Goal: Task Accomplishment & Management: Manage account settings

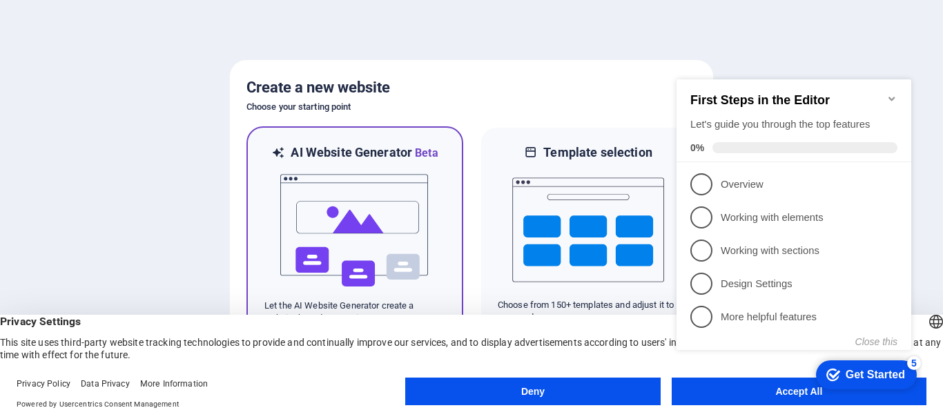
click at [378, 188] on img at bounding box center [355, 231] width 152 height 138
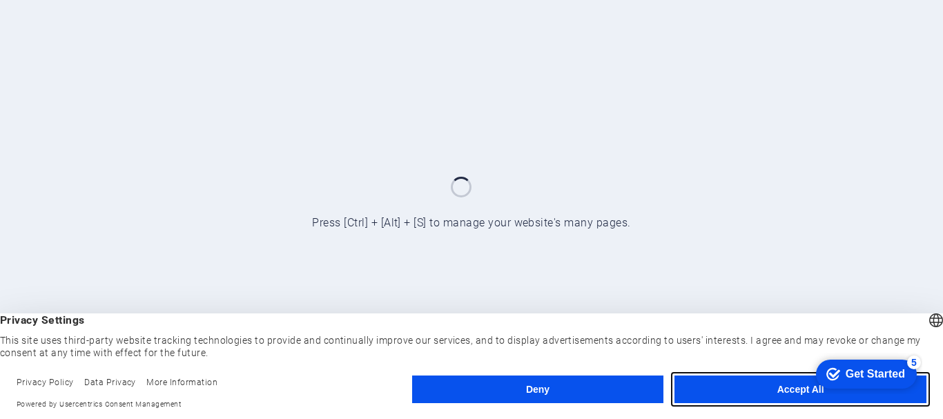
click at [719, 382] on button "Accept All" at bounding box center [800, 390] width 252 height 28
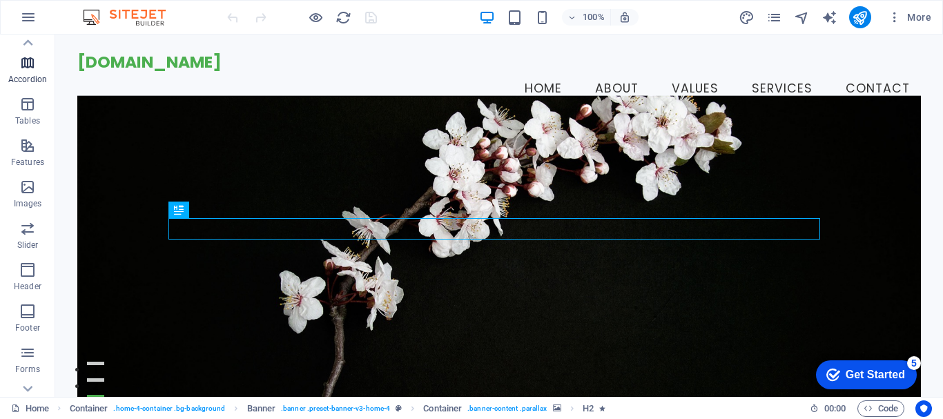
scroll to position [259, 0]
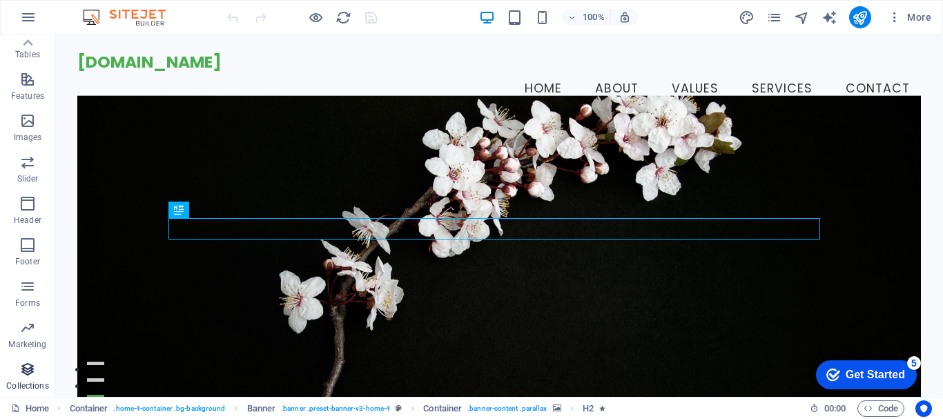
click at [22, 380] on p "Collections" at bounding box center [27, 385] width 42 height 11
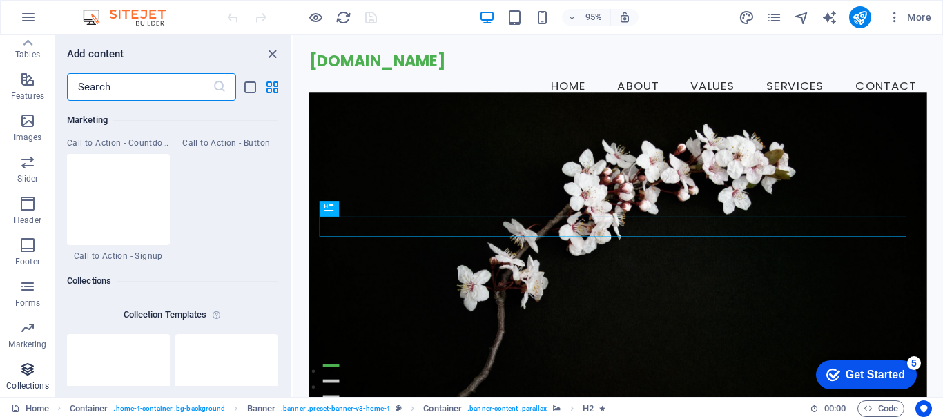
scroll to position [12637, 0]
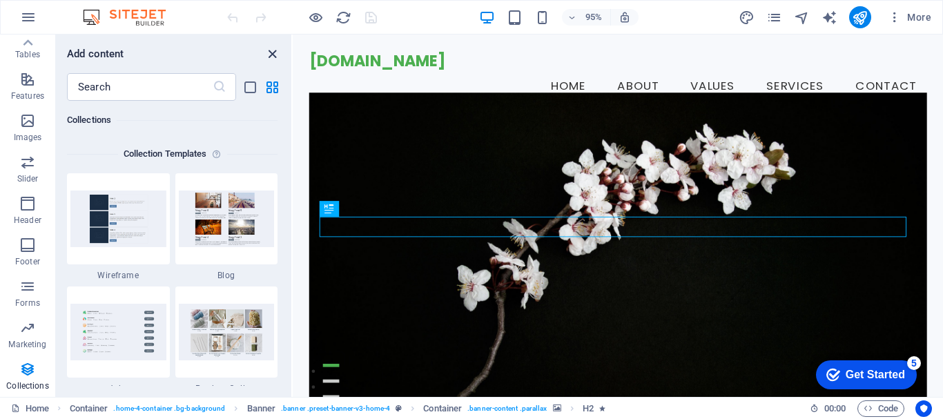
click at [275, 50] on icon "close panel" at bounding box center [272, 54] width 16 height 16
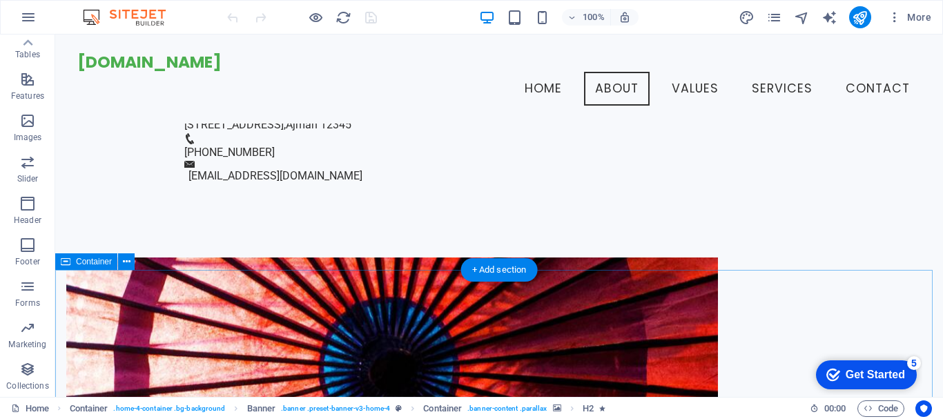
scroll to position [468, 0]
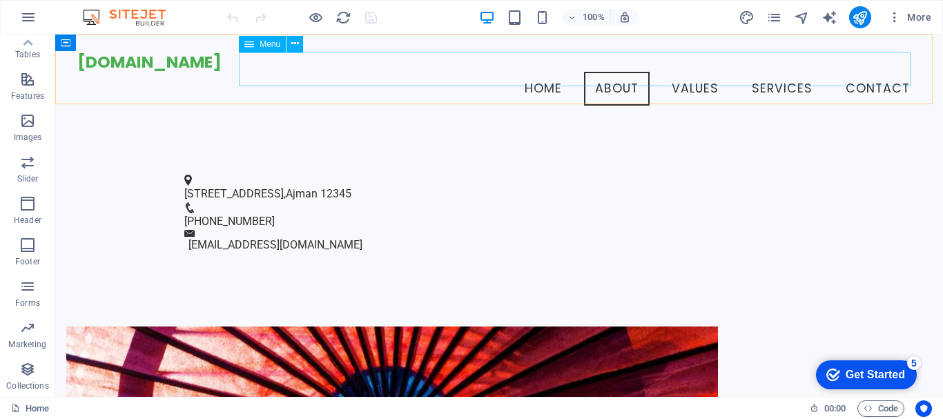
click at [855, 72] on nav "Home About Values Services Contact" at bounding box center [499, 89] width 844 height 35
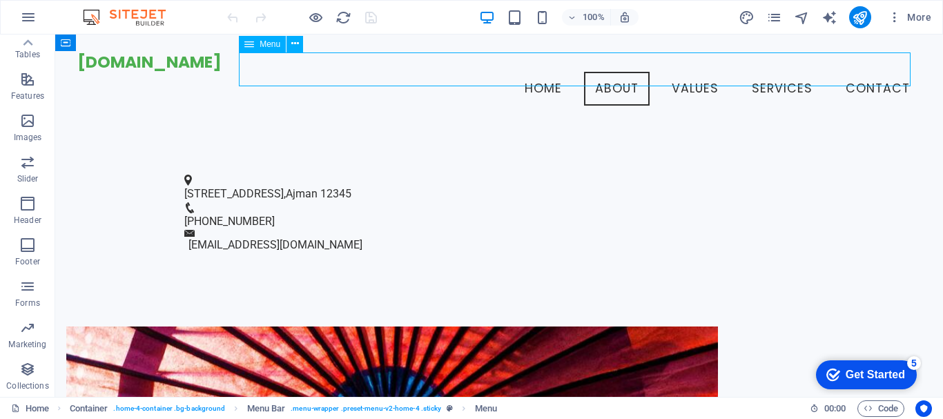
click at [879, 72] on nav "Home About Values Services Contact" at bounding box center [499, 89] width 844 height 35
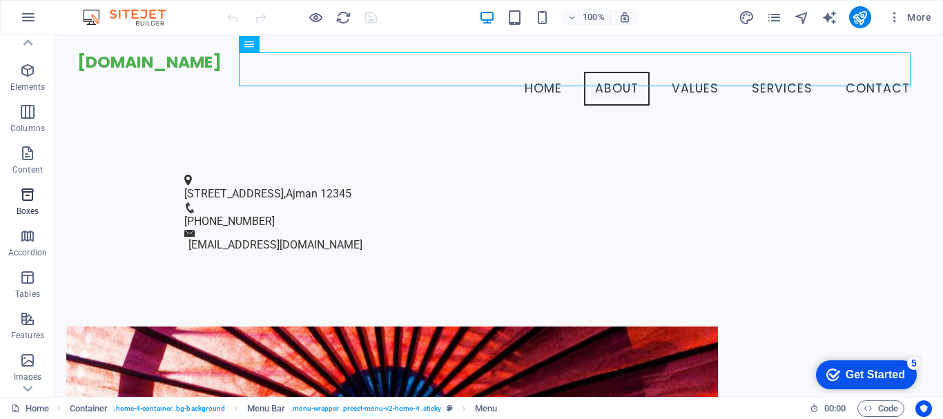
scroll to position [32, 0]
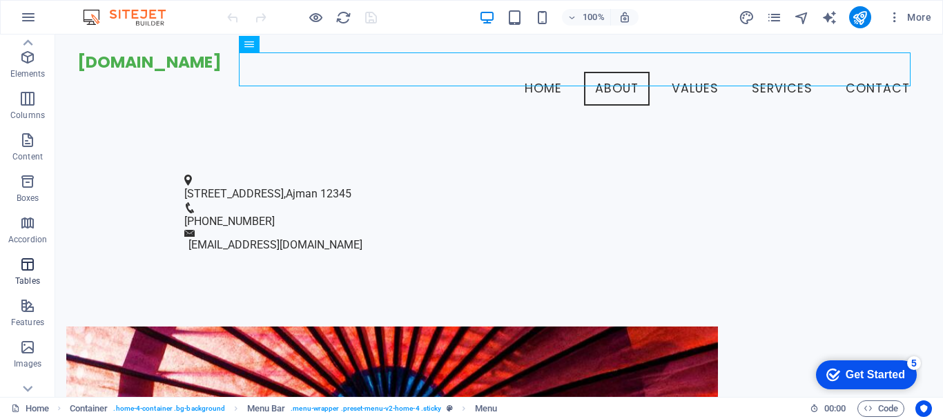
click at [27, 273] on span "Tables" at bounding box center [27, 272] width 55 height 33
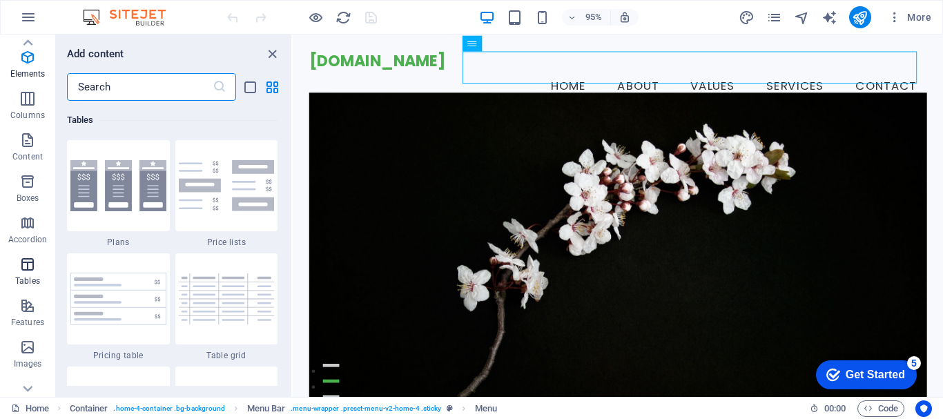
scroll to position [4781, 0]
click at [30, 182] on icon "button" at bounding box center [27, 181] width 17 height 17
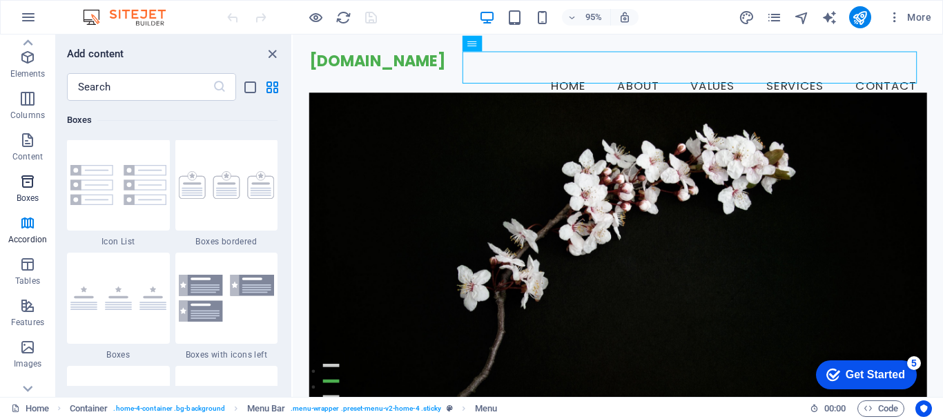
scroll to position [3808, 0]
click at [28, 148] on span "Content" at bounding box center [27, 148] width 55 height 33
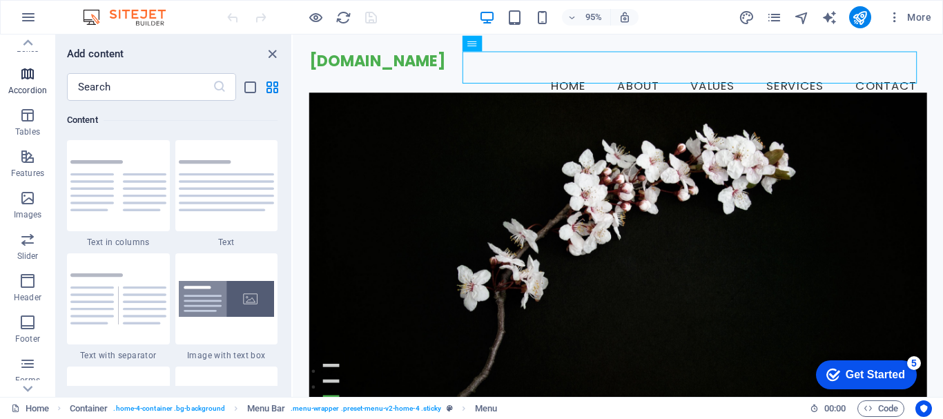
scroll to position [259, 0]
click at [25, 299] on p "Forms" at bounding box center [27, 303] width 25 height 11
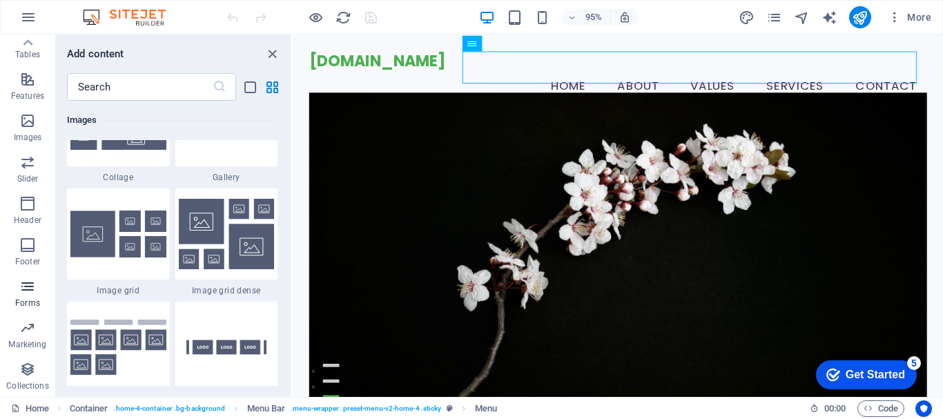
scroll to position [10079, 0]
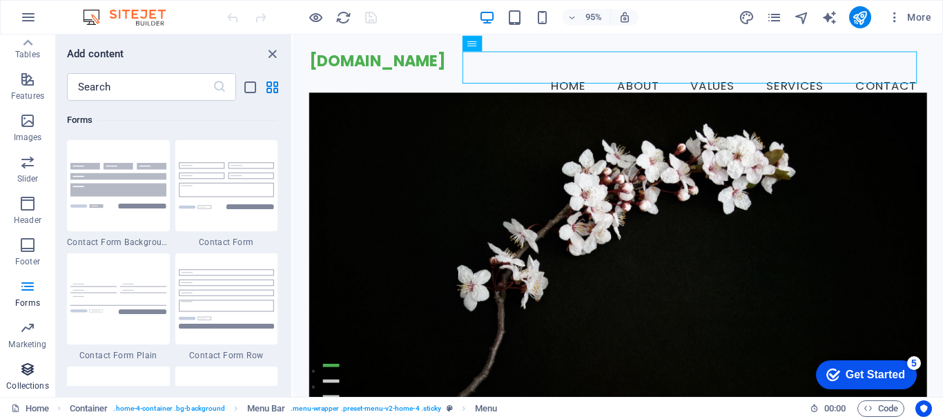
click at [27, 375] on icon "button" at bounding box center [27, 369] width 17 height 17
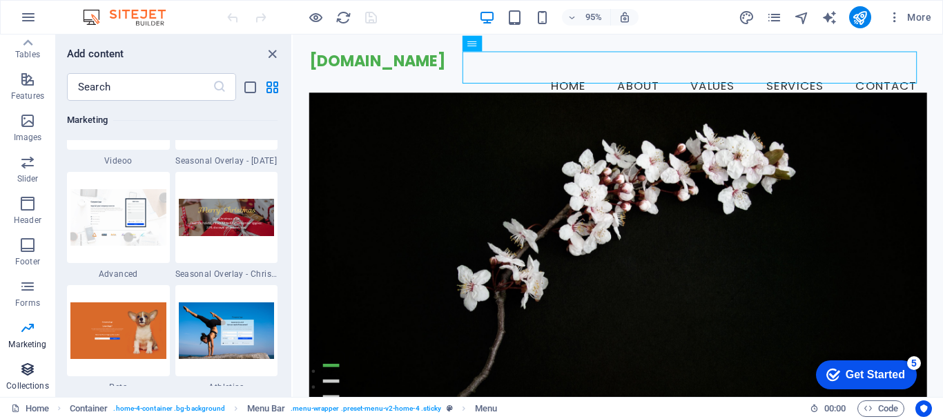
scroll to position [12637, 0]
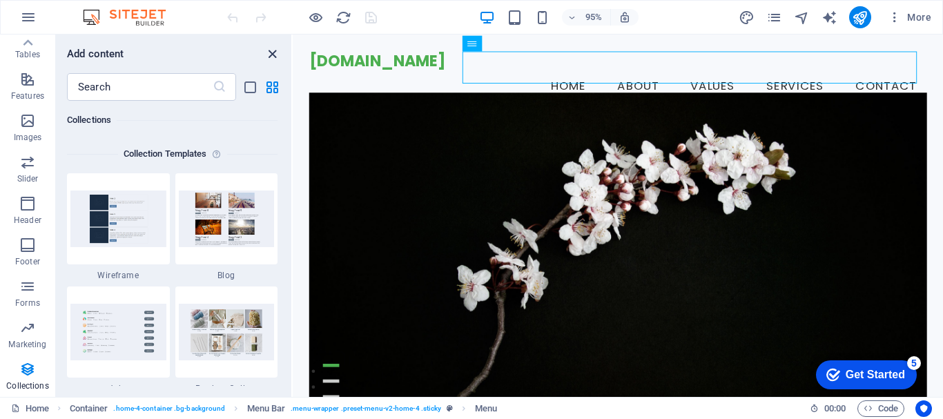
click at [276, 52] on icon "close panel" at bounding box center [272, 54] width 16 height 16
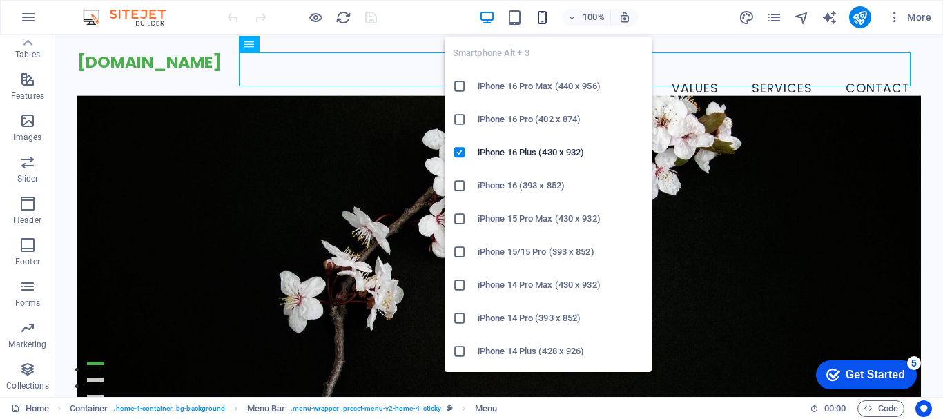
click at [543, 21] on icon "button" at bounding box center [542, 18] width 16 height 16
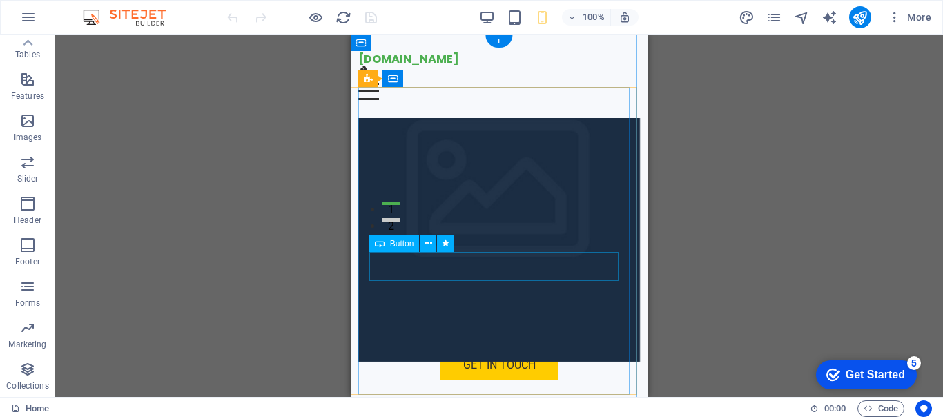
scroll to position [0, 0]
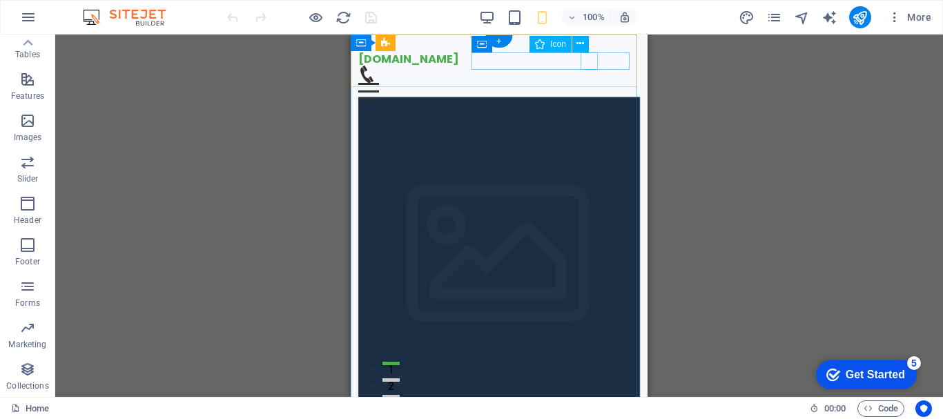
click at [591, 66] on figure at bounding box center [493, 74] width 271 height 17
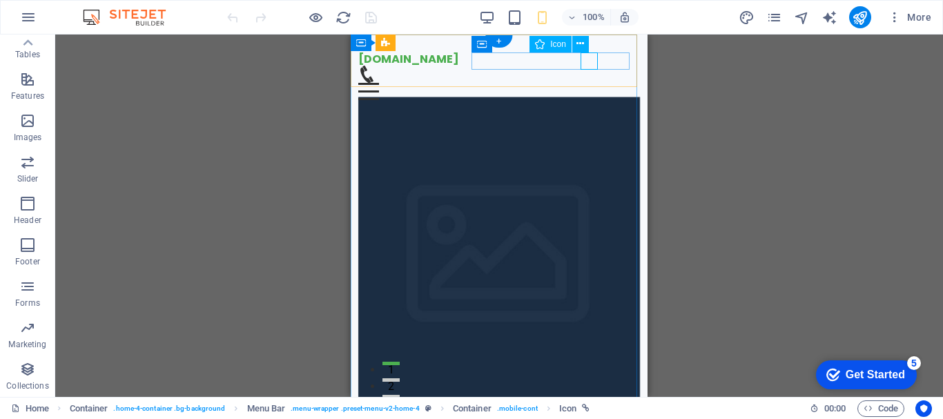
click at [594, 66] on figure at bounding box center [493, 74] width 271 height 17
click at [583, 40] on icon at bounding box center [580, 44] width 8 height 14
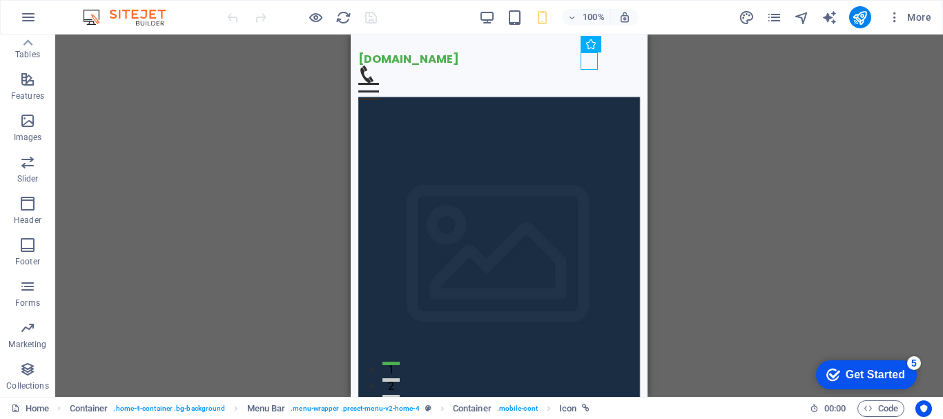
click at [732, 72] on div "Drag here to replace the existing content. Press “Ctrl” if you want to create a…" at bounding box center [499, 216] width 888 height 362
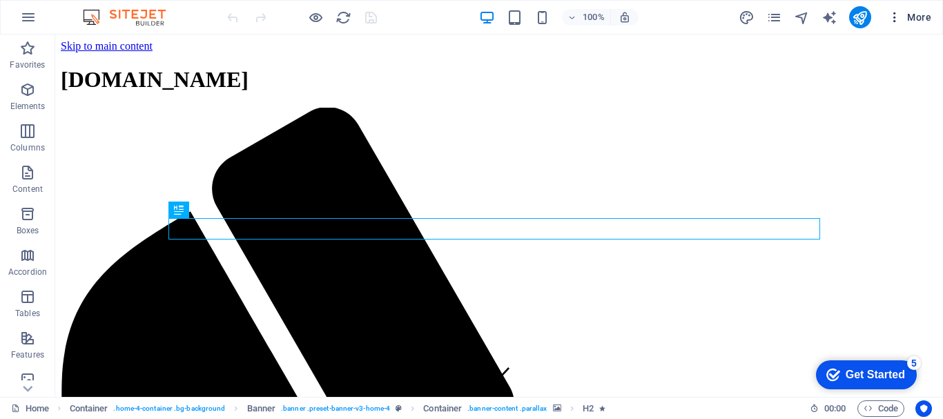
click at [894, 14] on icon "button" at bounding box center [895, 17] width 14 height 14
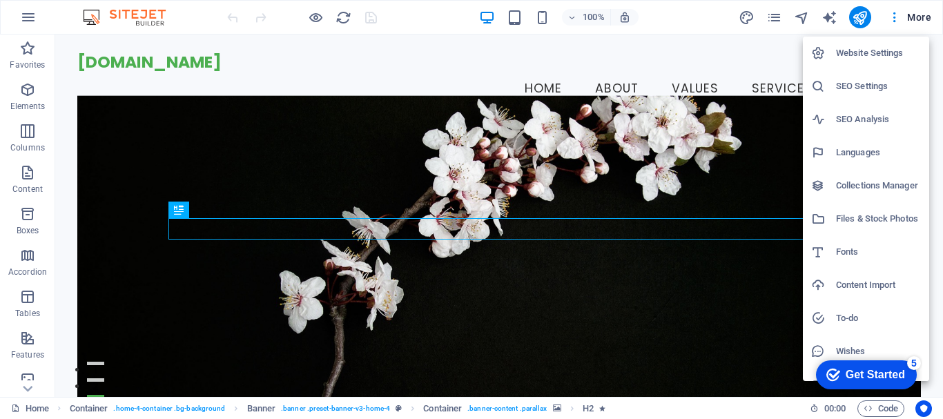
click at [921, 12] on div at bounding box center [471, 209] width 943 height 419
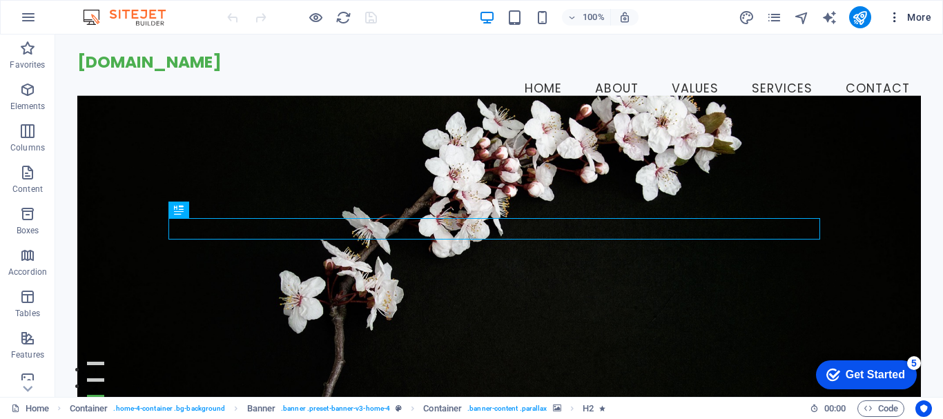
click at [913, 13] on span "More" at bounding box center [909, 17] width 43 height 14
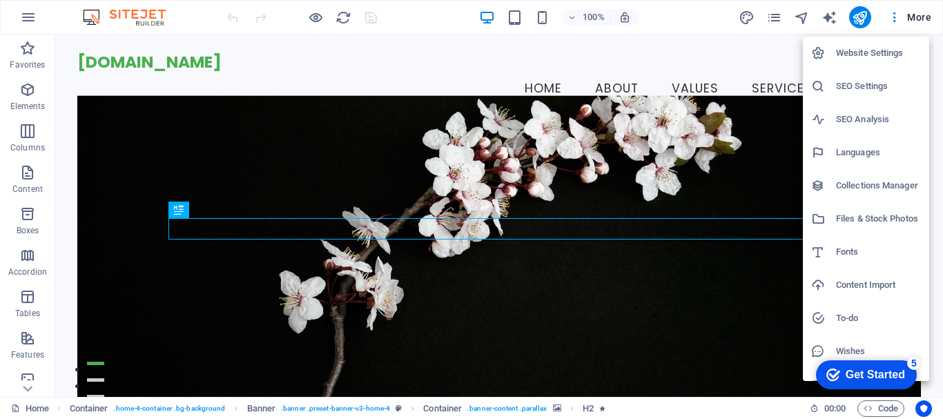
scroll to position [20, 0]
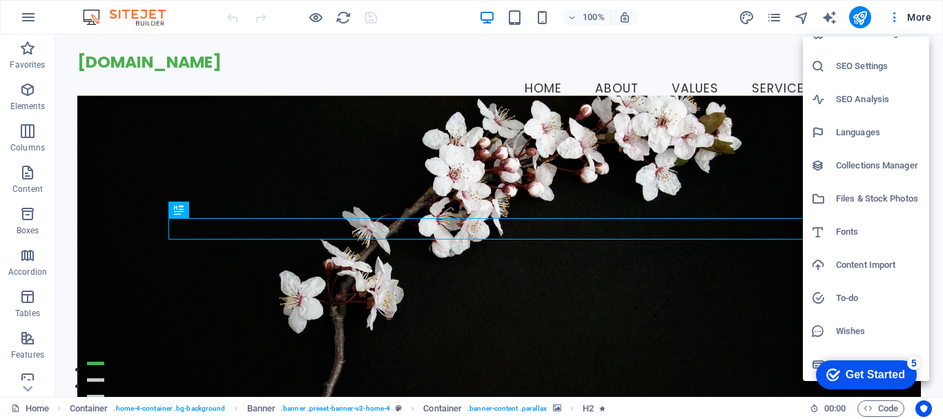
click at [895, 17] on div at bounding box center [471, 209] width 943 height 419
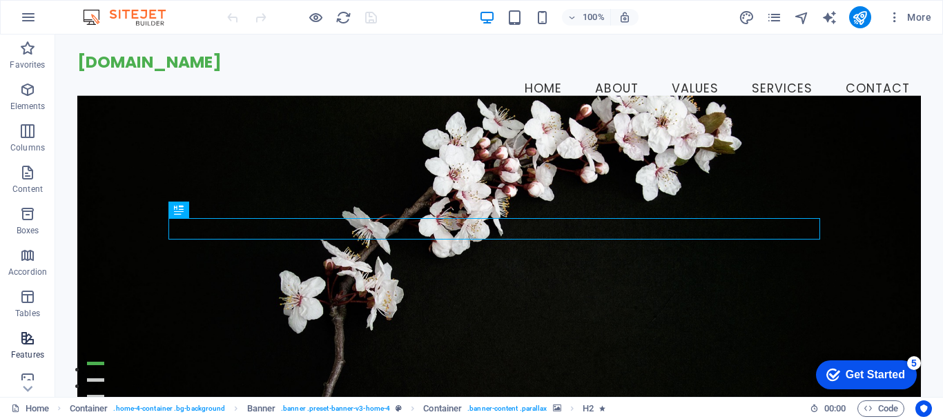
scroll to position [259, 0]
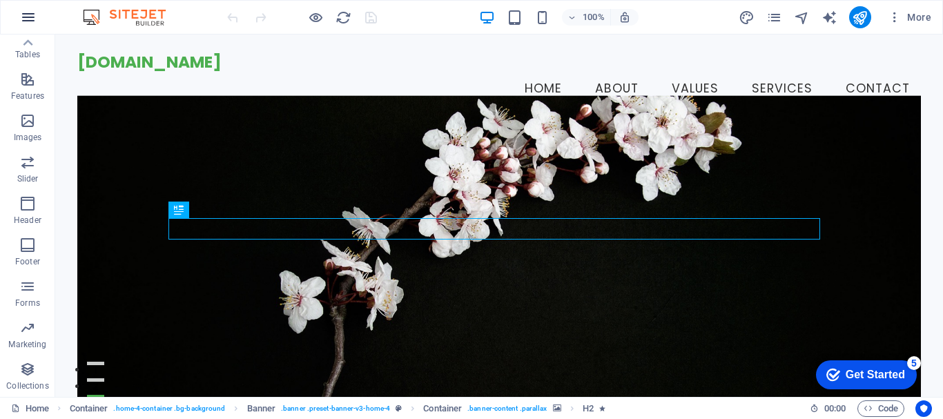
click at [24, 19] on icon "button" at bounding box center [28, 17] width 17 height 17
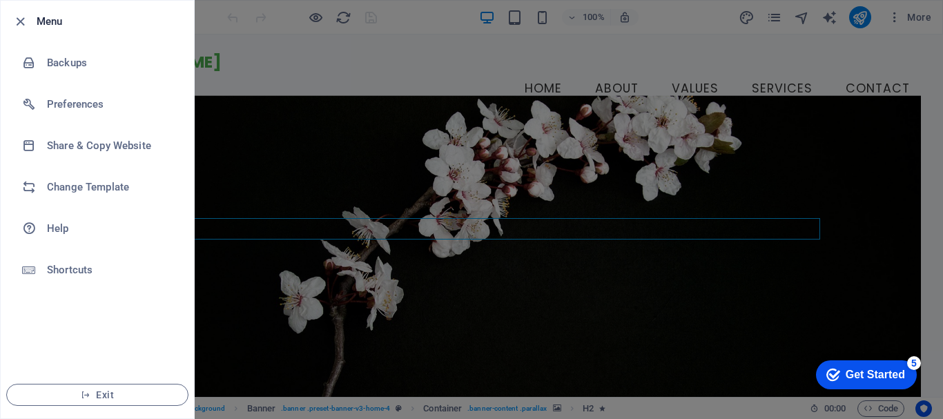
click at [829, 15] on div at bounding box center [471, 209] width 943 height 419
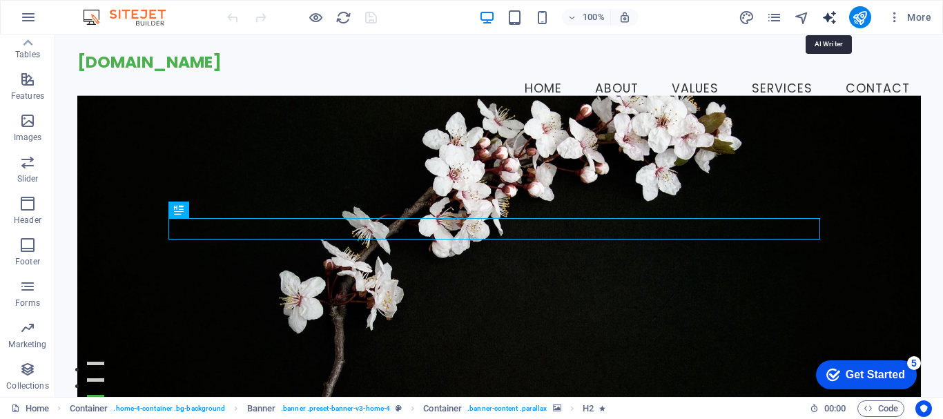
click at [823, 18] on icon "text_generator" at bounding box center [829, 18] width 16 height 16
select select "English"
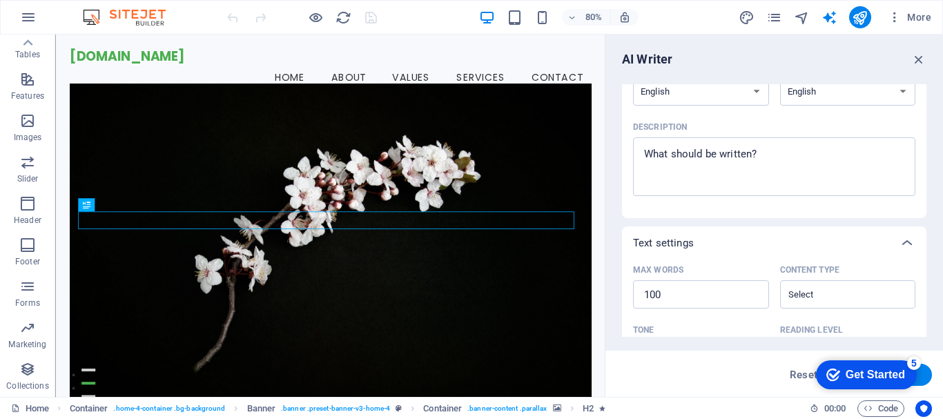
scroll to position [0, 0]
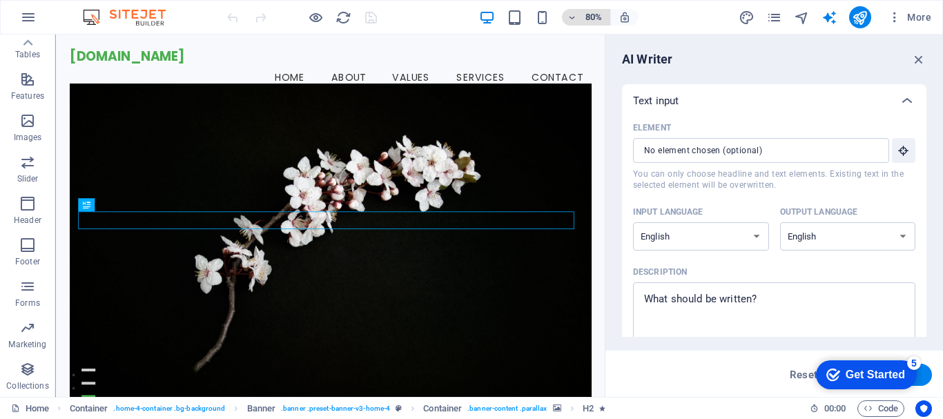
click at [567, 14] on icon "button" at bounding box center [572, 17] width 10 height 9
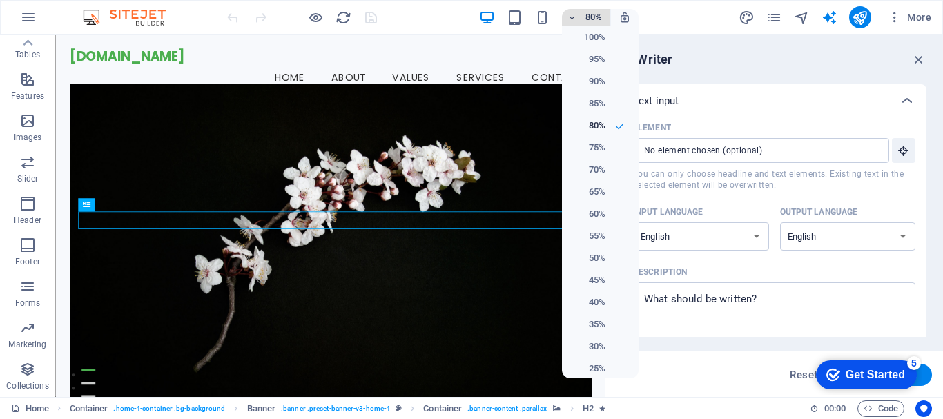
click at [567, 14] on div at bounding box center [471, 209] width 943 height 419
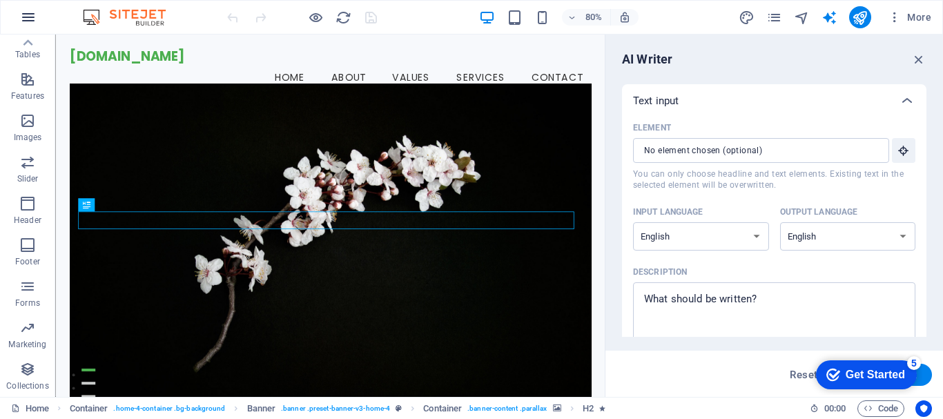
click at [28, 18] on icon "button" at bounding box center [28, 17] width 17 height 17
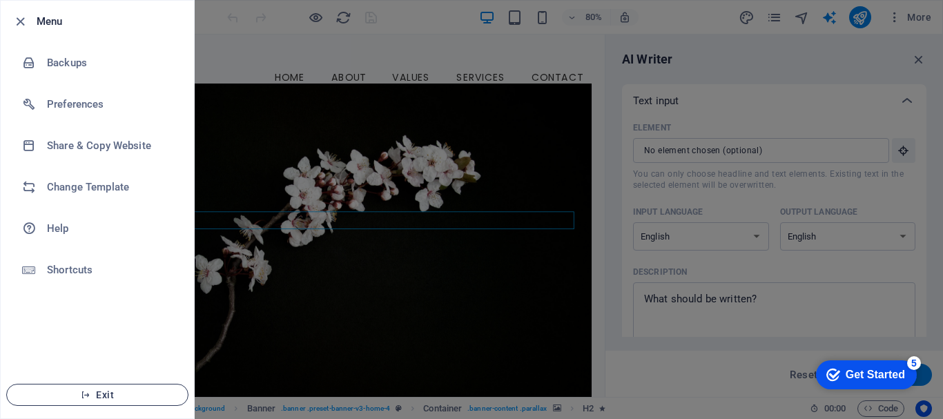
click at [86, 393] on icon "button" at bounding box center [86, 395] width 10 height 10
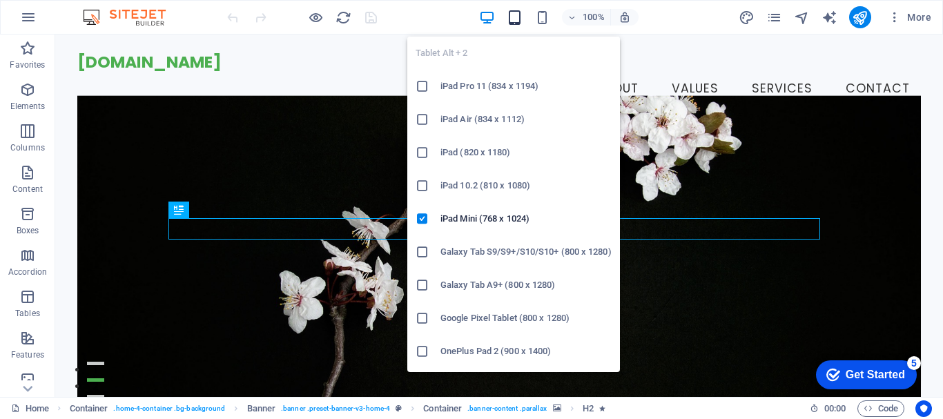
click at [520, 20] on icon "button" at bounding box center [515, 18] width 16 height 16
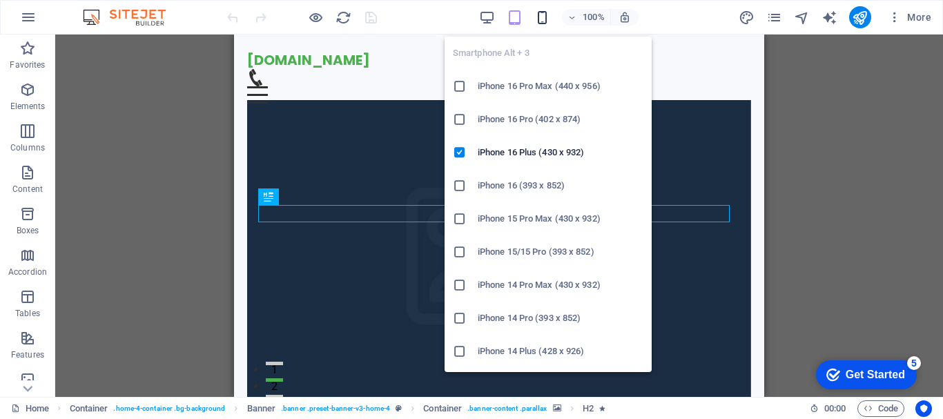
click at [536, 20] on icon "button" at bounding box center [542, 18] width 16 height 16
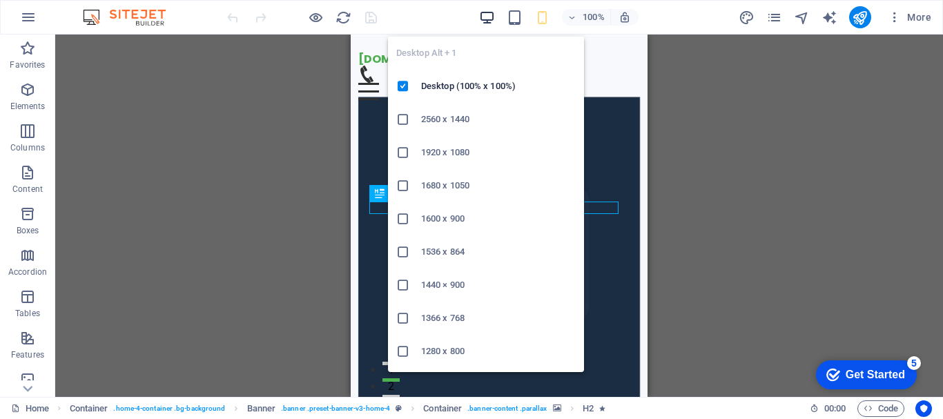
click at [486, 19] on icon "button" at bounding box center [487, 18] width 16 height 16
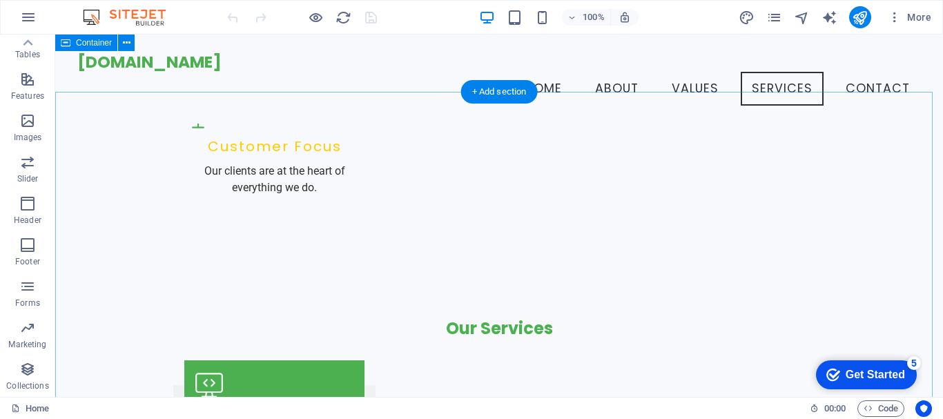
scroll to position [1582, 0]
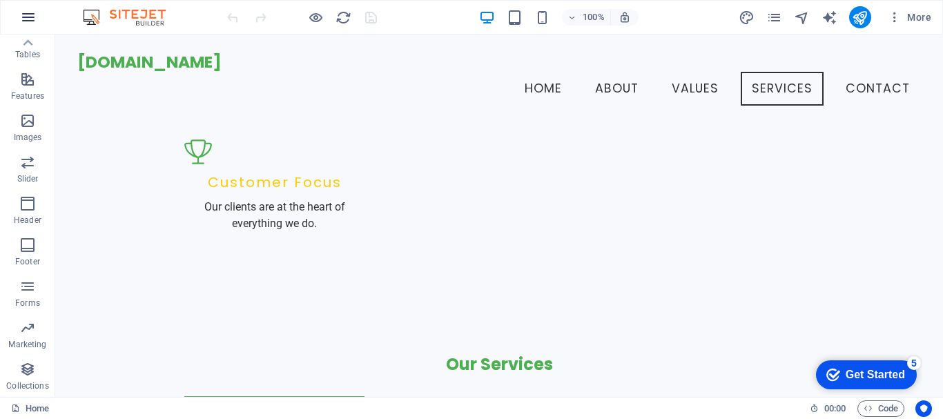
click at [23, 21] on icon "button" at bounding box center [28, 17] width 17 height 17
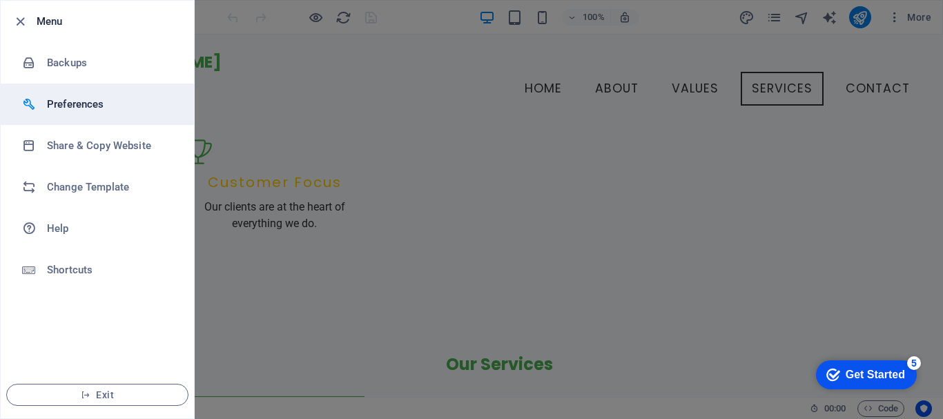
click at [59, 107] on h6 "Preferences" at bounding box center [111, 104] width 128 height 17
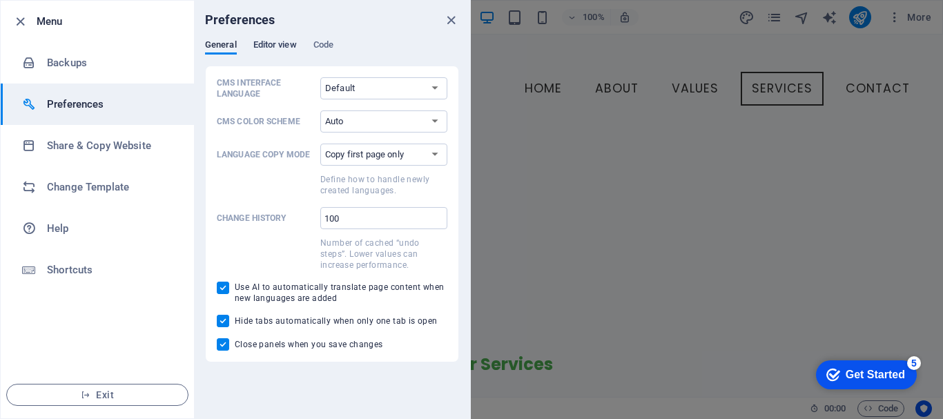
click at [266, 42] on span "Editor view" at bounding box center [274, 46] width 43 height 19
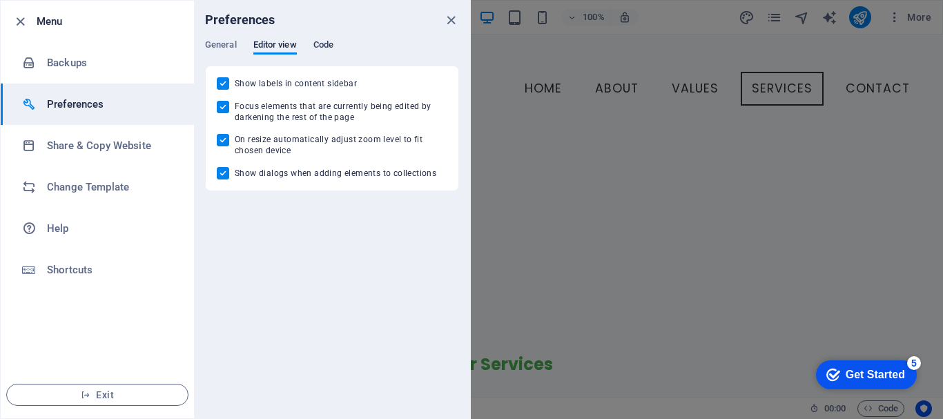
click at [319, 48] on span "Code" at bounding box center [323, 46] width 20 height 19
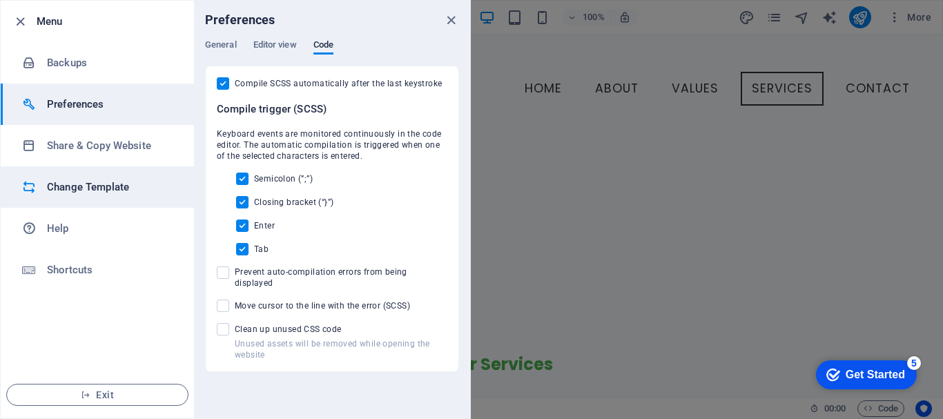
click at [79, 185] on h6 "Change Template" at bounding box center [111, 187] width 128 height 17
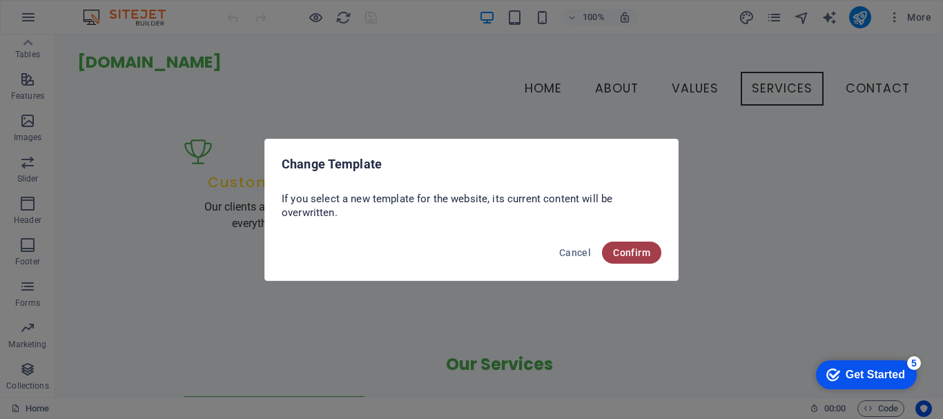
click at [616, 249] on span "Confirm" at bounding box center [631, 252] width 37 height 11
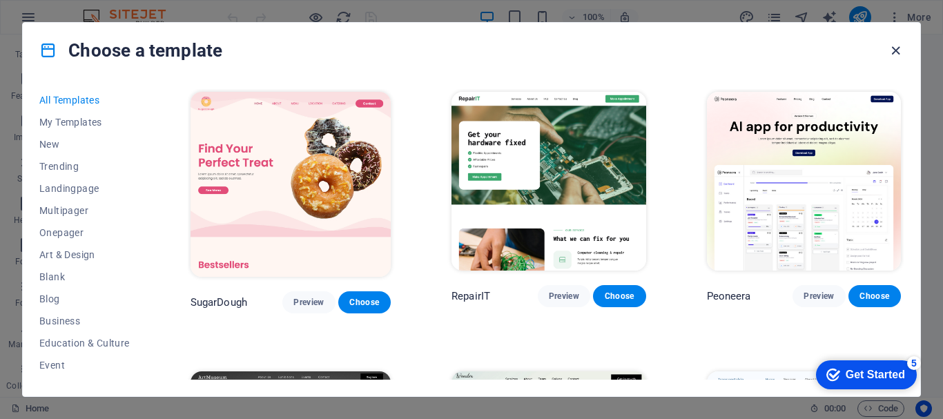
click at [895, 48] on icon "button" at bounding box center [896, 51] width 16 height 16
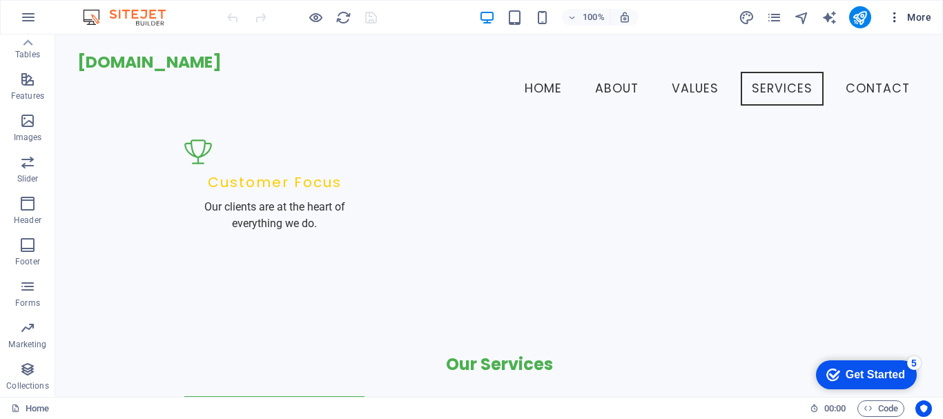
click at [893, 22] on icon "button" at bounding box center [895, 17] width 14 height 14
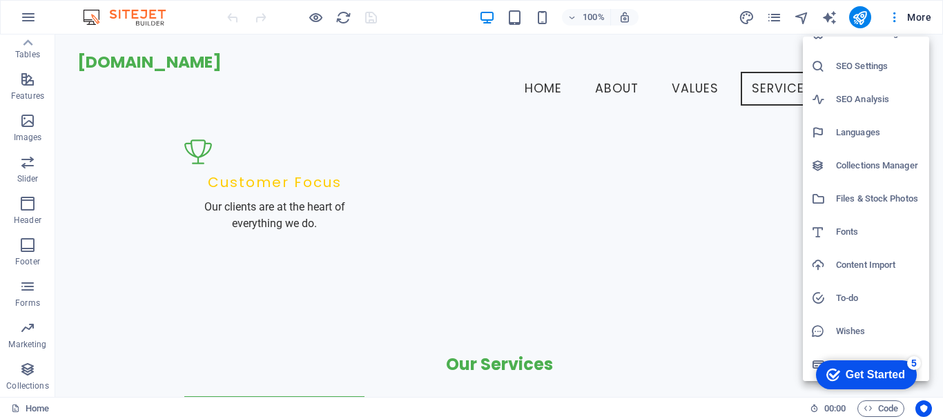
scroll to position [0, 0]
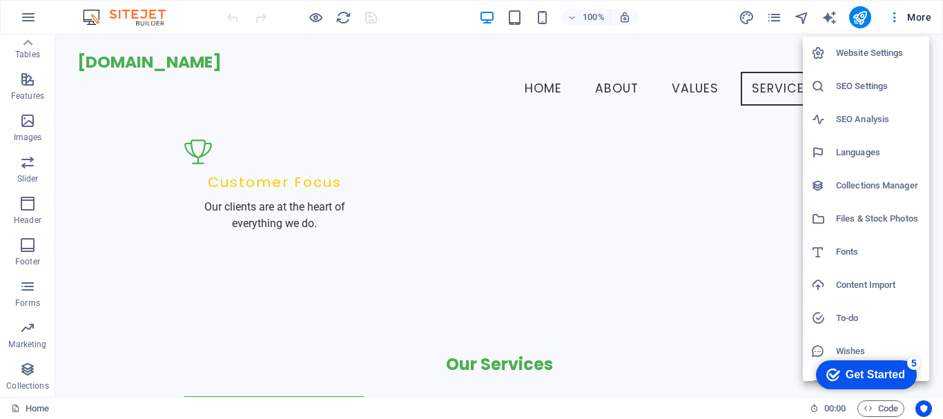
click at [874, 46] on h6 "Website Settings" at bounding box center [878, 53] width 85 height 17
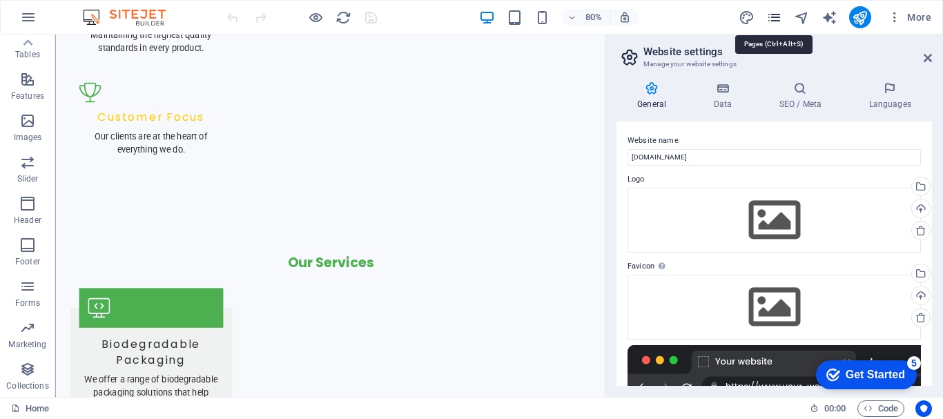
click at [778, 13] on icon "pages" at bounding box center [774, 18] width 16 height 16
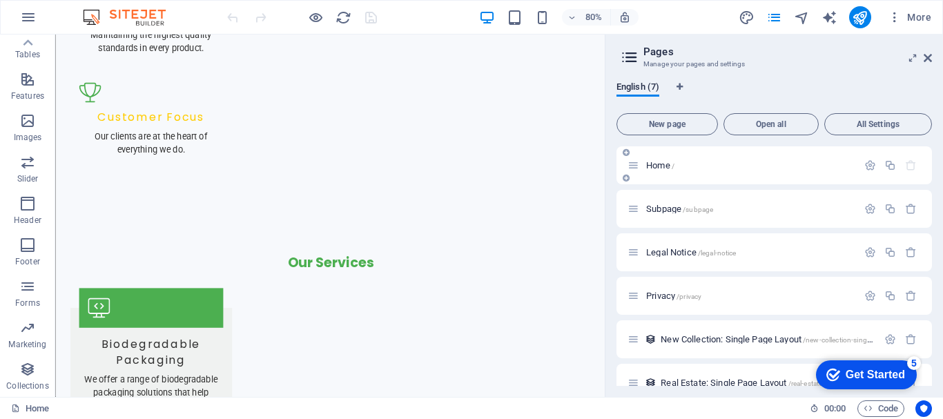
click at [907, 164] on icon "button" at bounding box center [911, 165] width 12 height 12
click at [906, 207] on icon "button" at bounding box center [911, 209] width 12 height 12
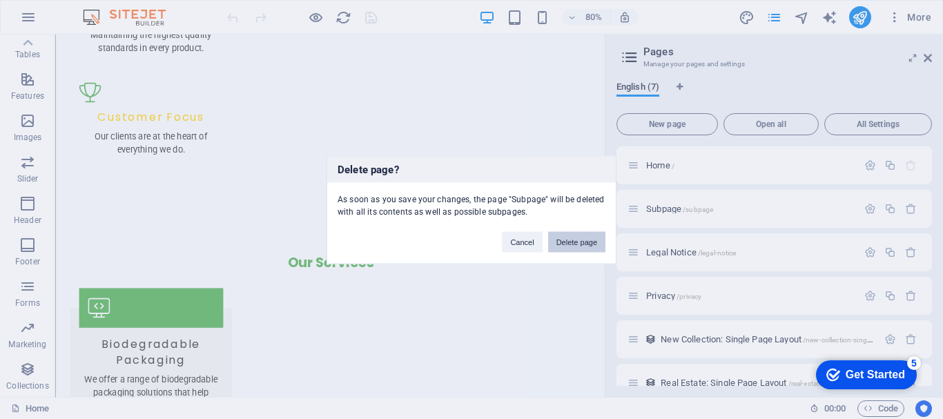
click at [579, 238] on button "Delete page" at bounding box center [576, 241] width 57 height 21
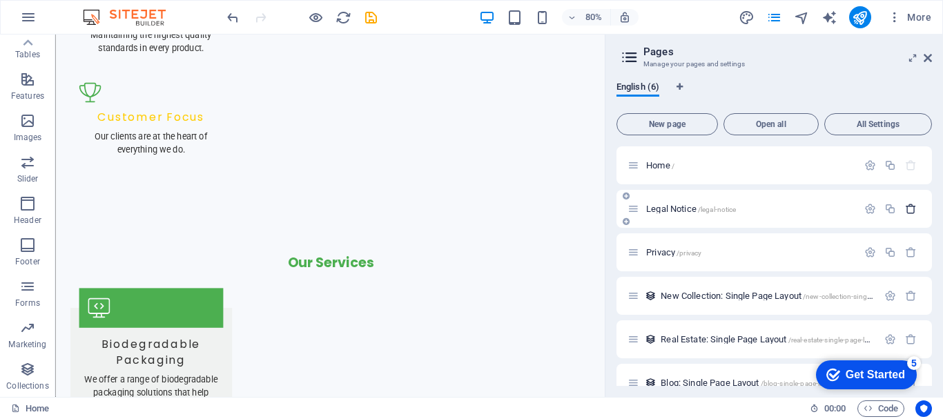
click at [907, 208] on icon "button" at bounding box center [911, 209] width 12 height 12
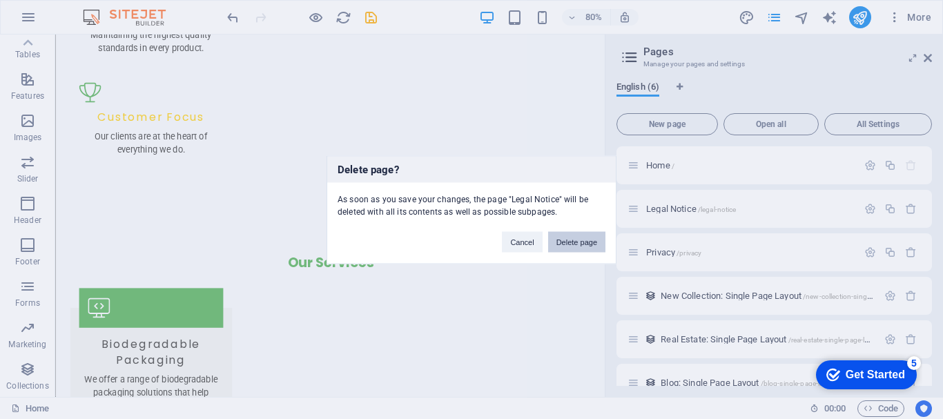
click at [588, 249] on button "Delete page" at bounding box center [576, 241] width 57 height 21
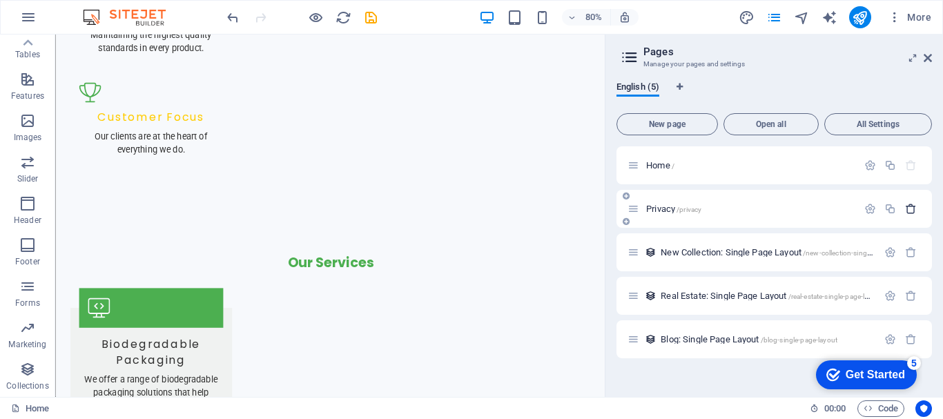
click at [908, 213] on icon "button" at bounding box center [911, 209] width 12 height 12
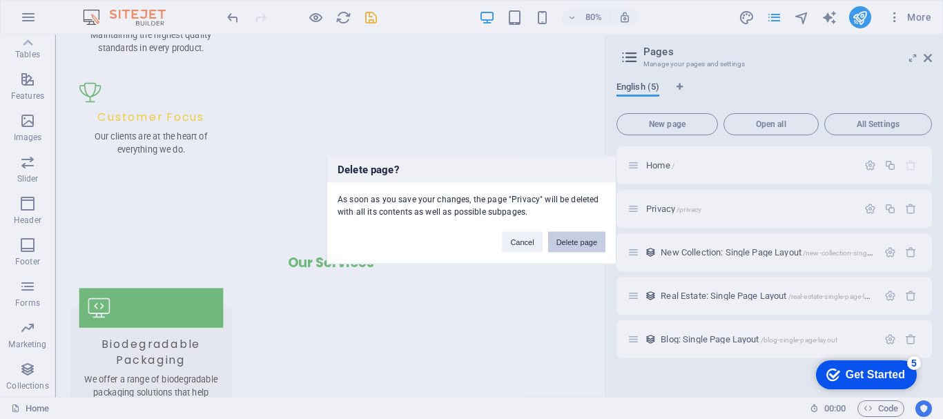
click at [590, 241] on button "Delete page" at bounding box center [576, 241] width 57 height 21
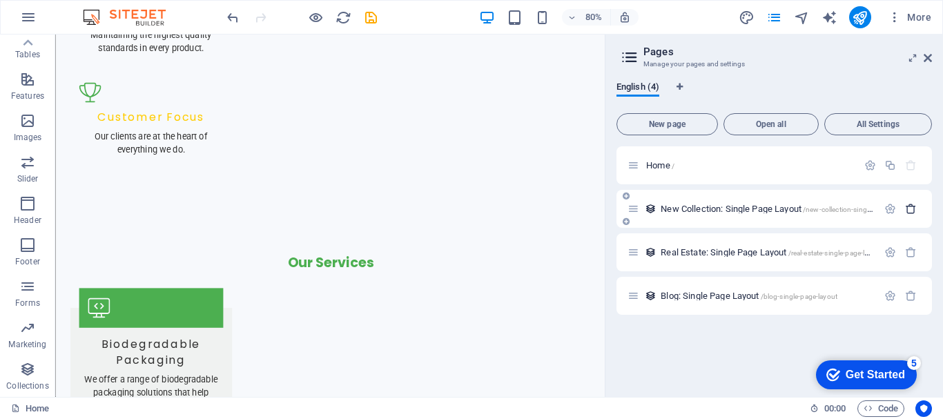
click at [908, 208] on icon "button" at bounding box center [911, 209] width 12 height 12
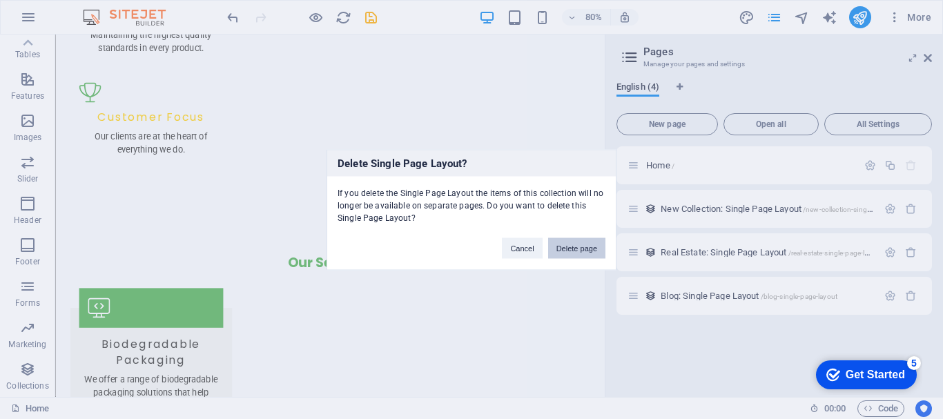
click at [582, 249] on button "Delete page" at bounding box center [576, 247] width 57 height 21
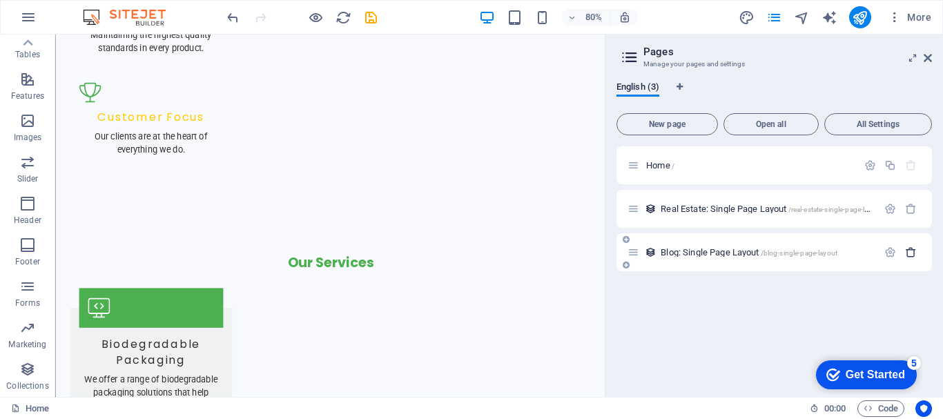
click at [912, 253] on icon "button" at bounding box center [911, 252] width 12 height 12
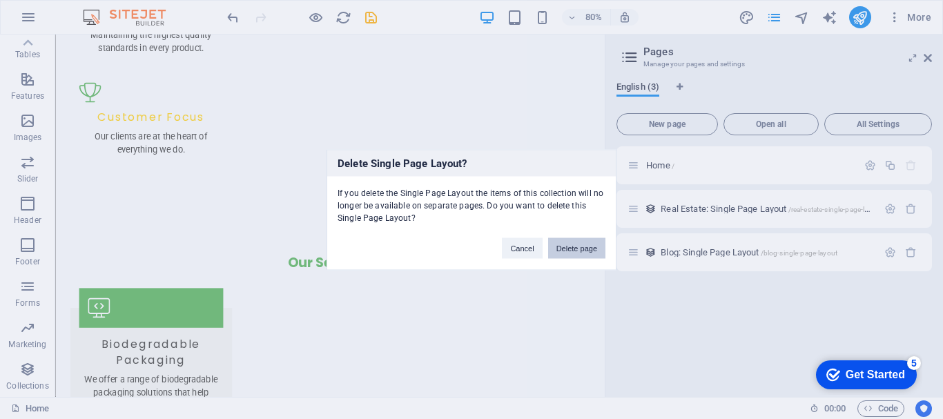
click at [583, 242] on button "Delete page" at bounding box center [576, 247] width 57 height 21
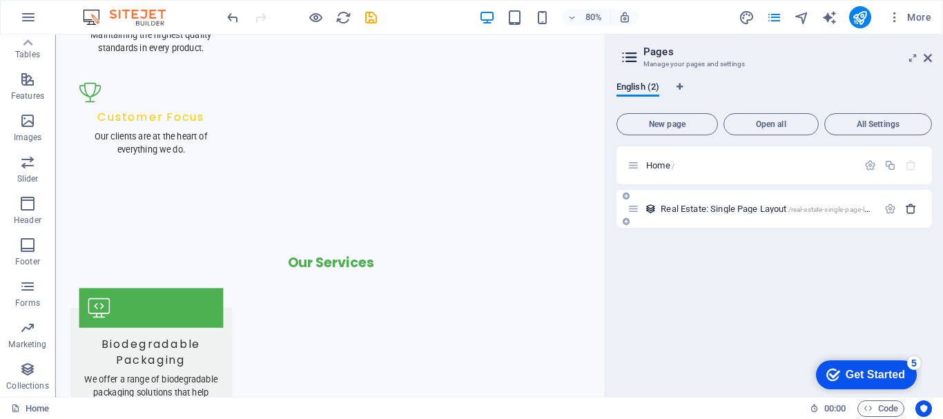
click at [909, 208] on icon "button" at bounding box center [911, 209] width 12 height 12
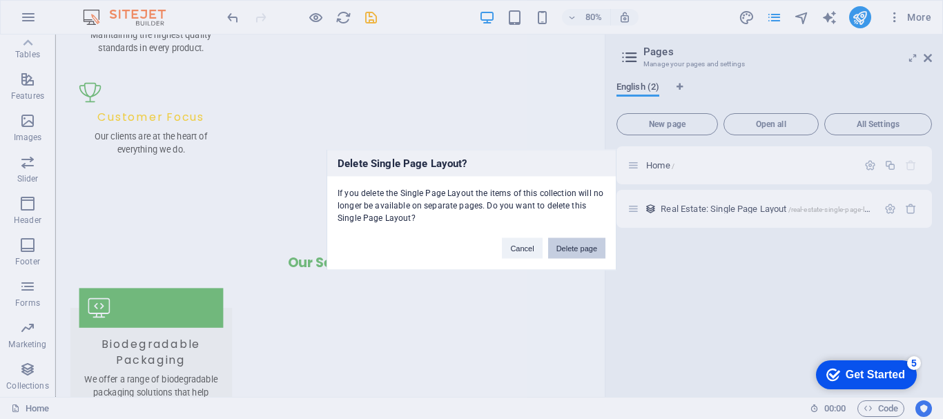
click at [588, 246] on button "Delete page" at bounding box center [576, 247] width 57 height 21
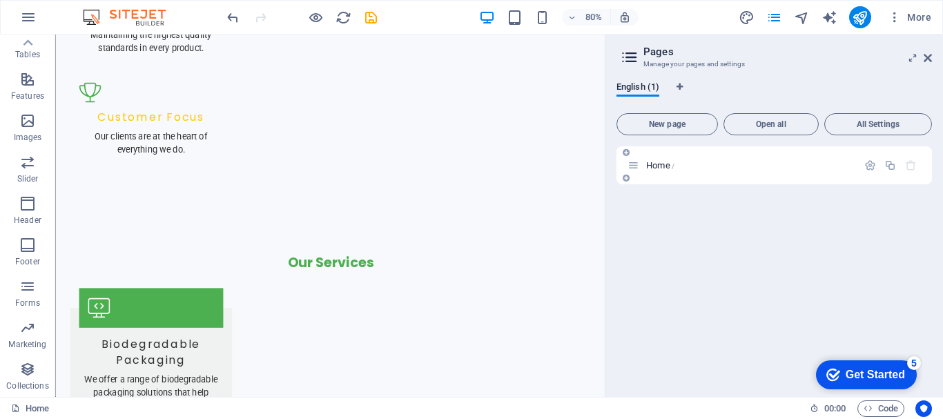
click at [632, 167] on icon at bounding box center [634, 165] width 12 height 12
click at [632, 168] on icon at bounding box center [634, 165] width 12 height 12
click at [872, 163] on icon "button" at bounding box center [870, 165] width 12 height 12
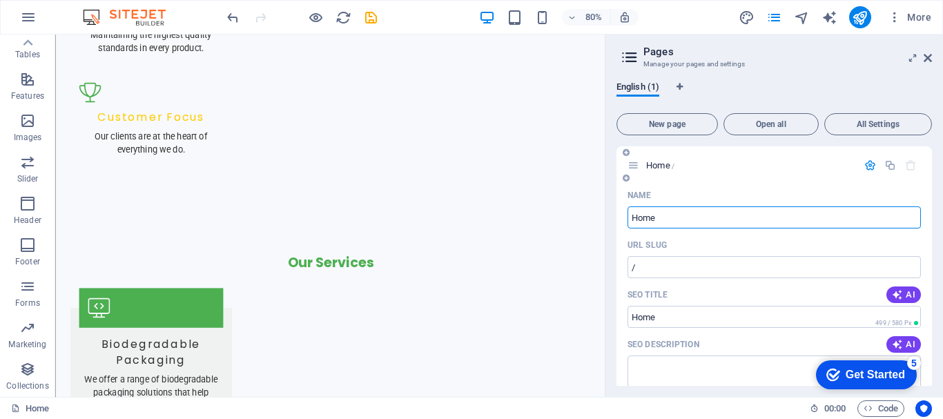
click at [636, 167] on icon at bounding box center [634, 165] width 12 height 12
click at [628, 177] on icon at bounding box center [626, 178] width 7 height 8
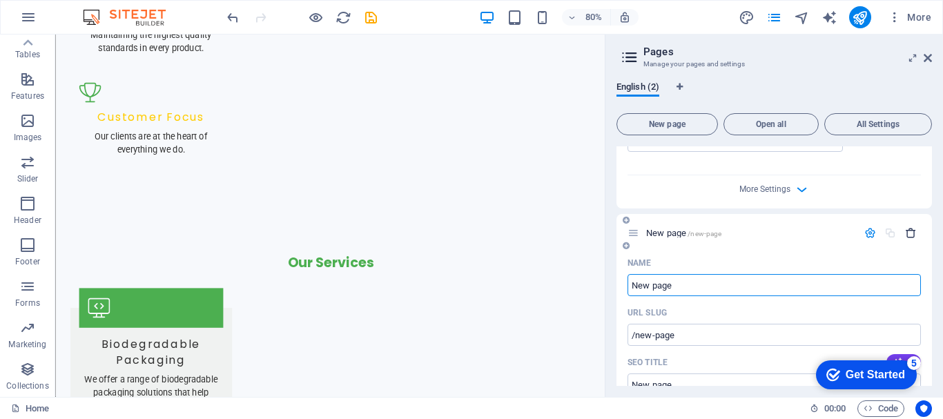
click at [908, 227] on icon "button" at bounding box center [911, 233] width 12 height 12
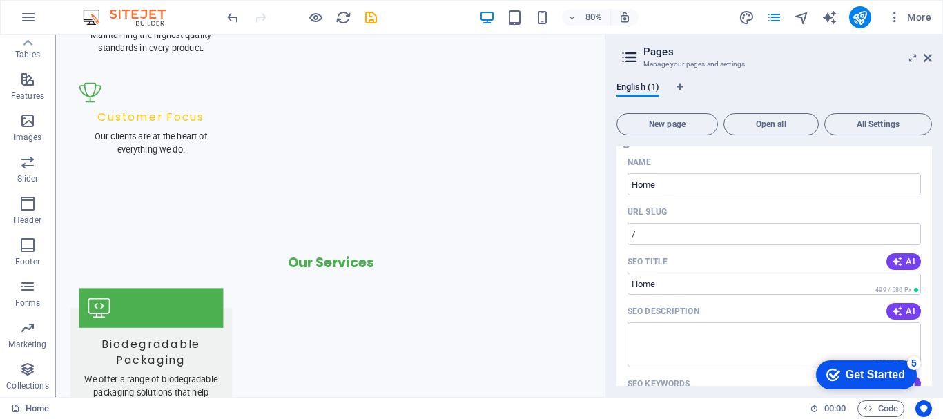
scroll to position [0, 0]
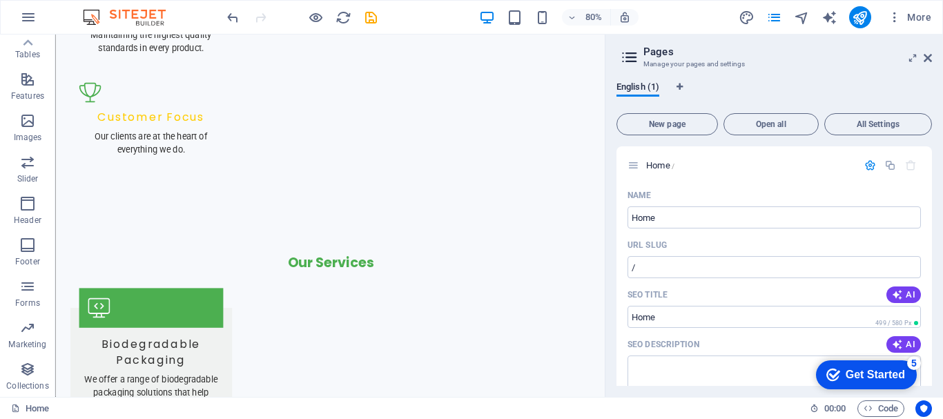
click at [631, 56] on icon at bounding box center [629, 57] width 21 height 19
click at [628, 56] on icon at bounding box center [629, 57] width 21 height 19
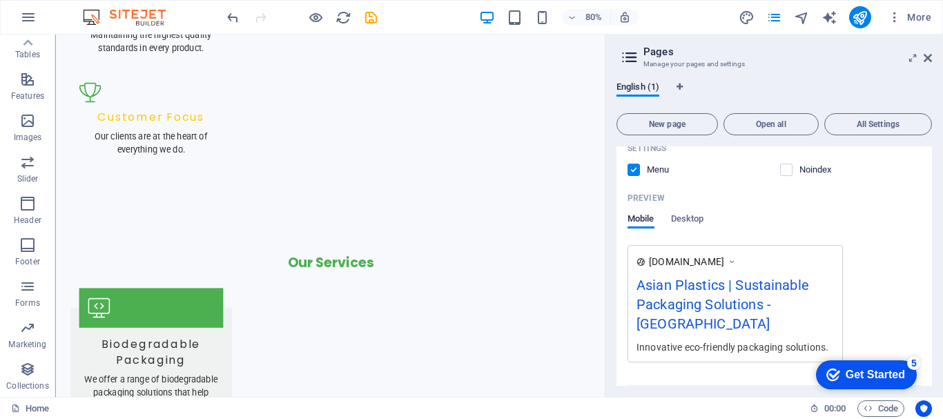
scroll to position [338, 0]
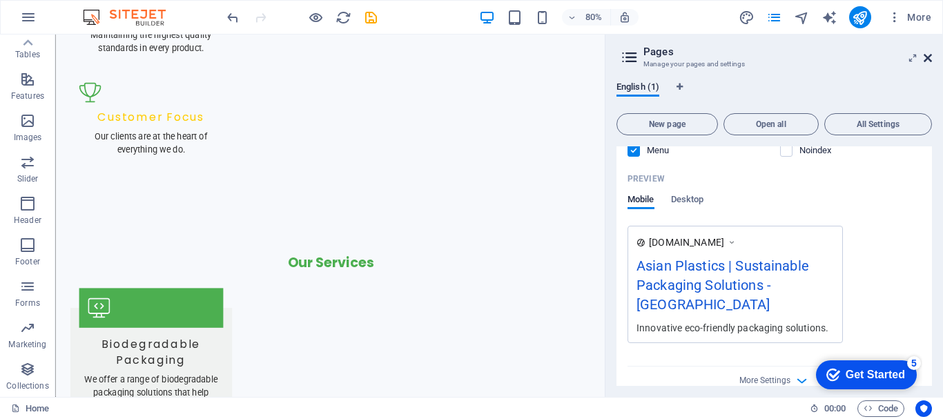
click at [926, 57] on icon at bounding box center [928, 57] width 8 height 11
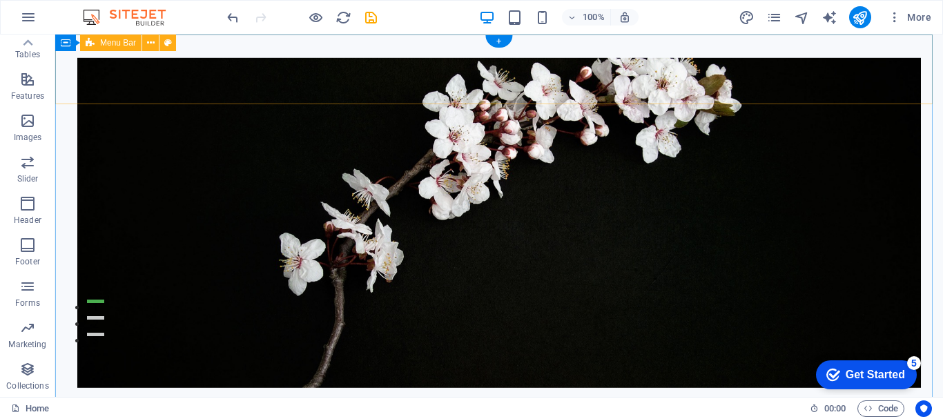
scroll to position [0, 0]
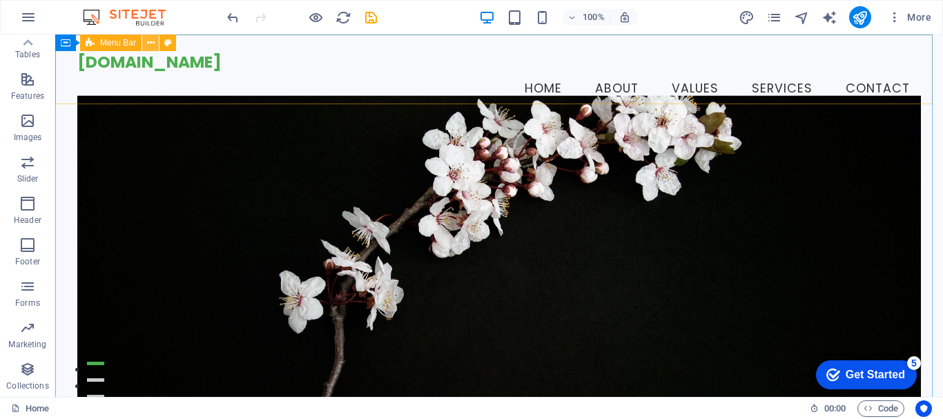
click at [149, 45] on icon at bounding box center [151, 43] width 8 height 14
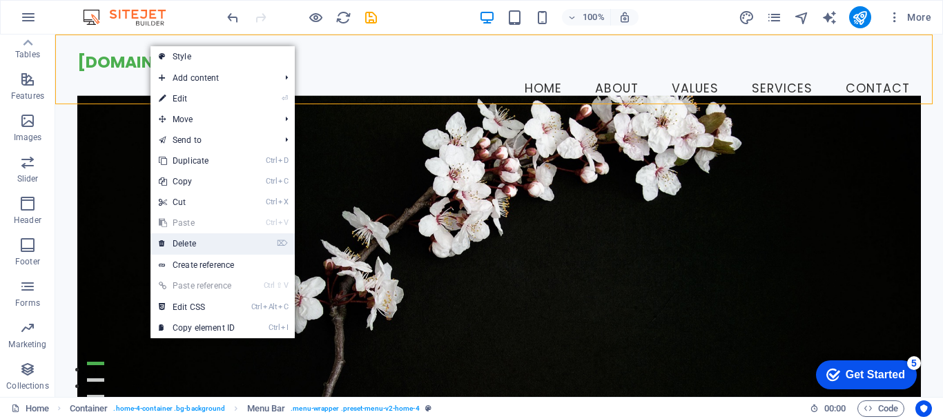
click at [177, 240] on link "⌦ Delete" at bounding box center [196, 243] width 93 height 21
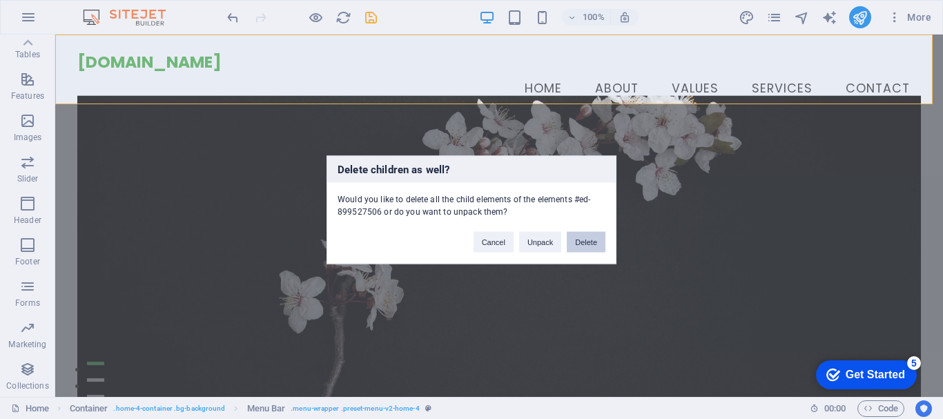
click at [581, 244] on button "Delete" at bounding box center [586, 241] width 39 height 21
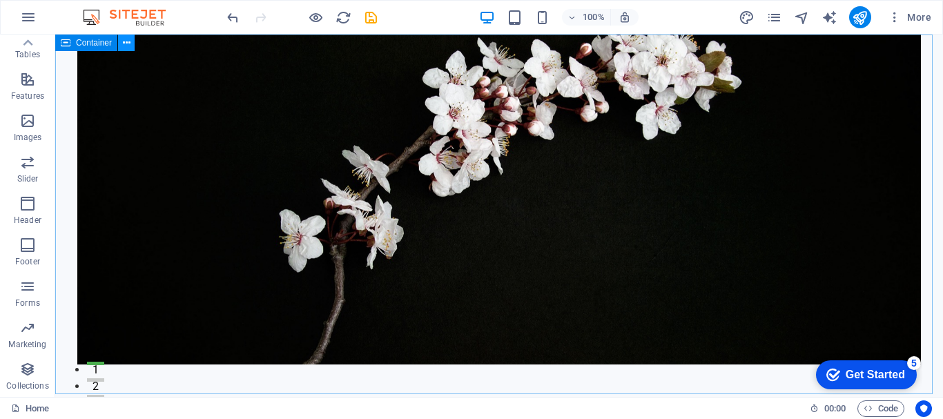
click at [126, 45] on icon at bounding box center [127, 43] width 8 height 14
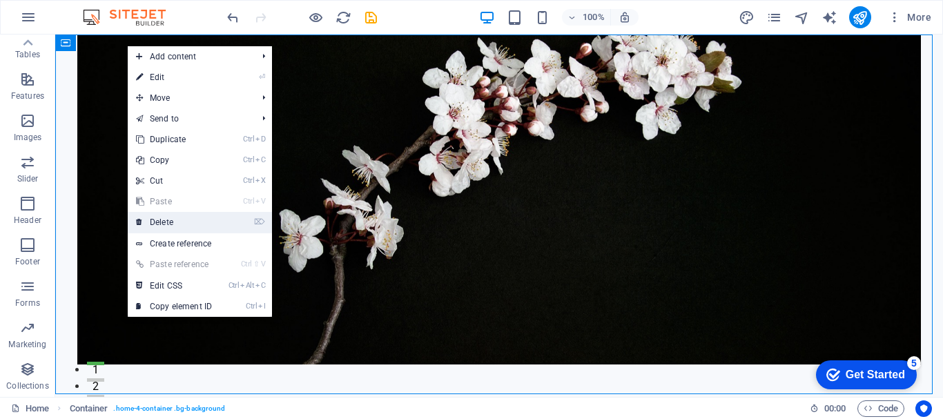
click at [154, 223] on link "⌦ Delete" at bounding box center [174, 222] width 93 height 21
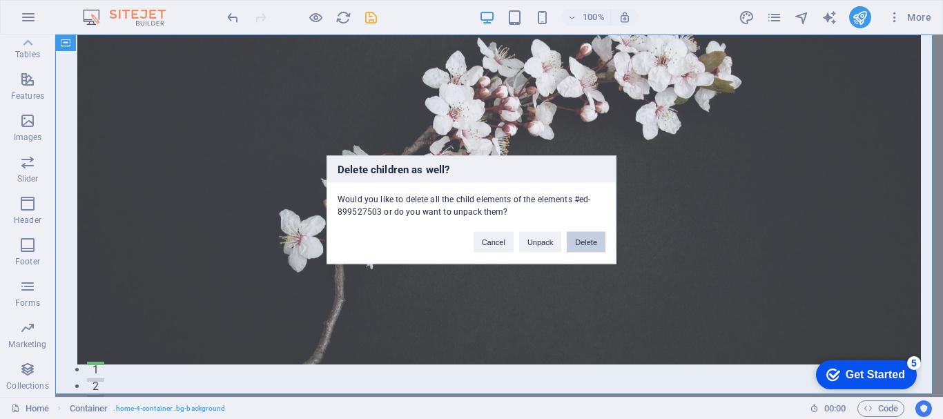
click at [581, 242] on button "Delete" at bounding box center [586, 241] width 39 height 21
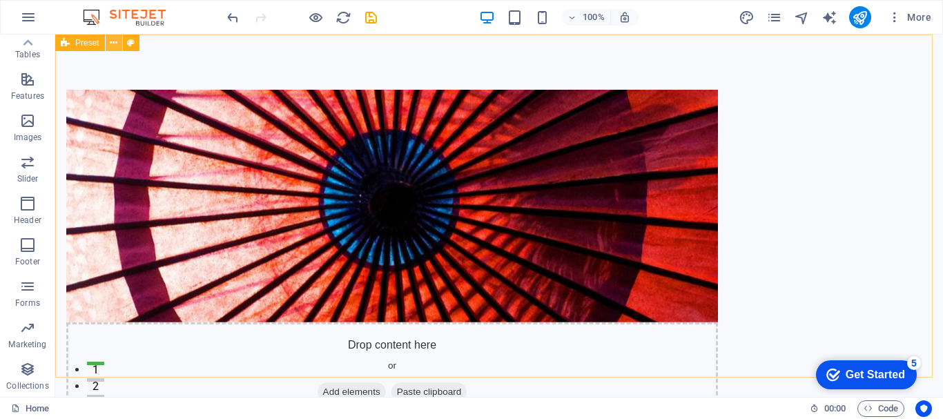
click at [113, 46] on icon at bounding box center [114, 43] width 8 height 14
click at [110, 41] on icon at bounding box center [114, 43] width 8 height 14
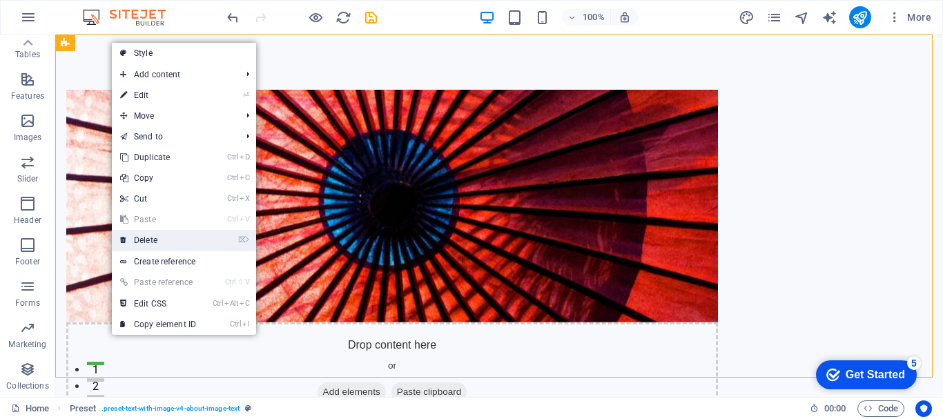
click at [131, 239] on link "⌦ Delete" at bounding box center [158, 240] width 93 height 21
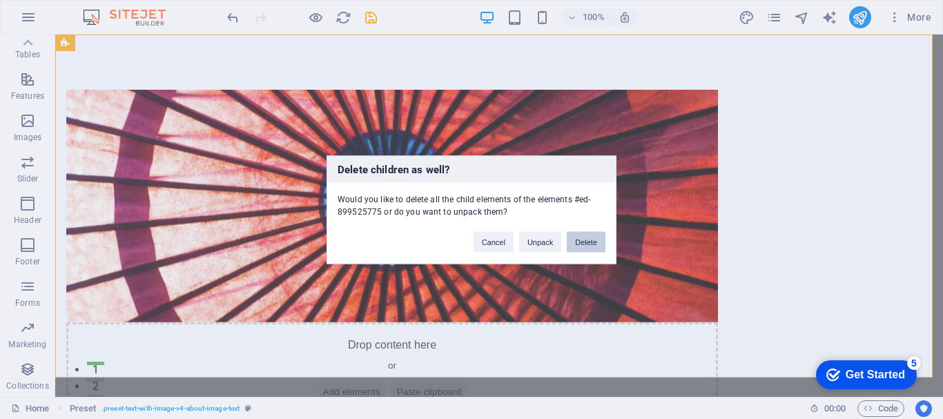
click at [581, 240] on button "Delete" at bounding box center [586, 241] width 39 height 21
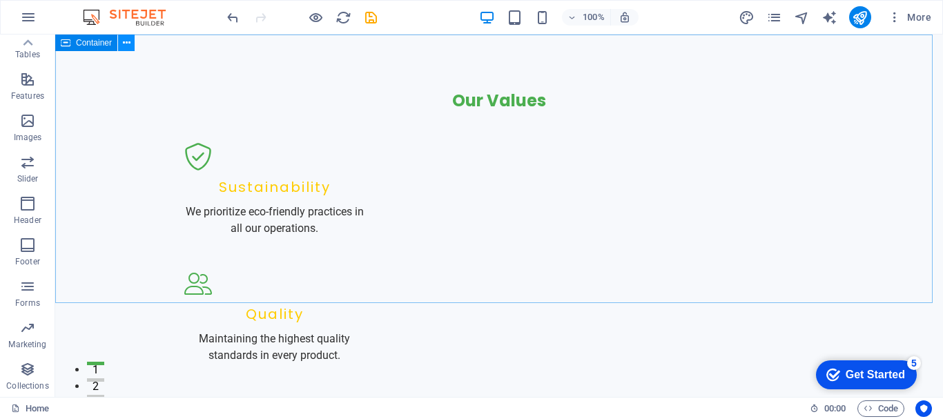
click at [126, 43] on icon at bounding box center [127, 43] width 8 height 14
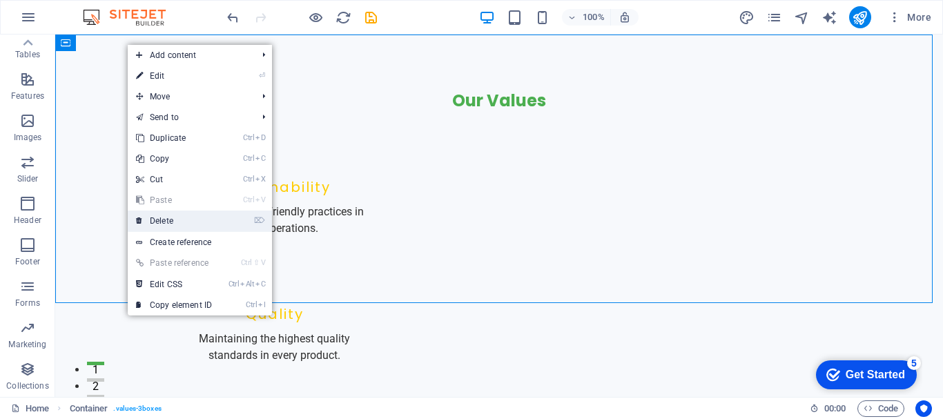
click at [168, 215] on link "⌦ Delete" at bounding box center [174, 221] width 93 height 21
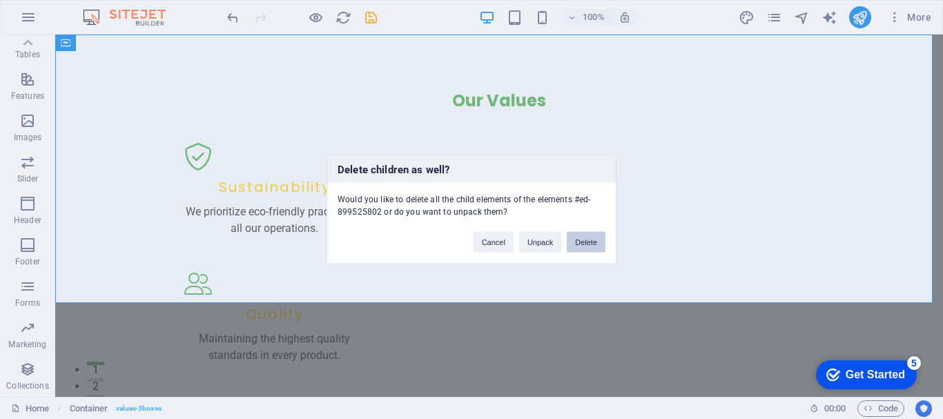
click at [587, 240] on button "Delete" at bounding box center [586, 241] width 39 height 21
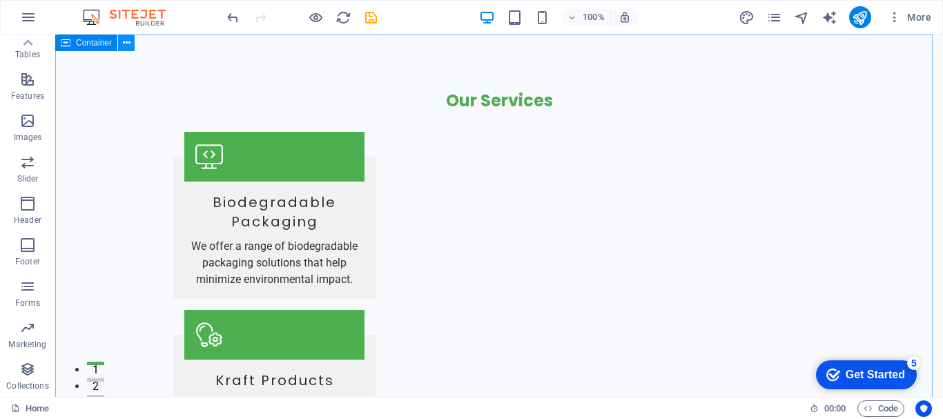
click at [130, 46] on icon at bounding box center [127, 43] width 8 height 14
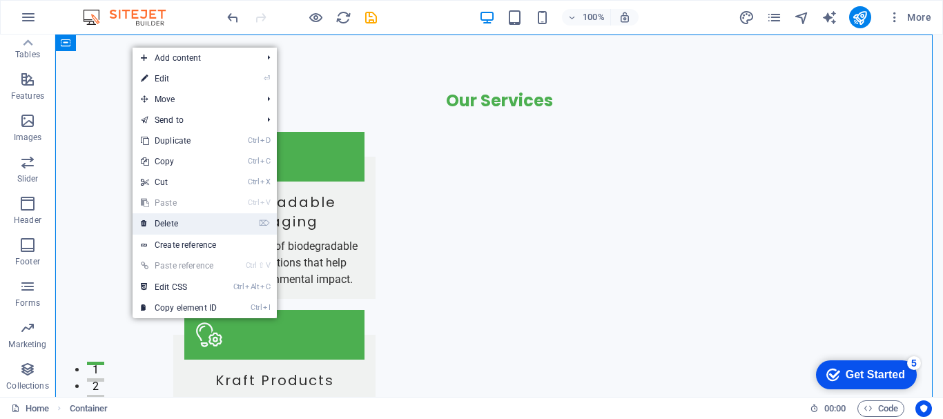
click at [173, 224] on link "⌦ Delete" at bounding box center [179, 223] width 93 height 21
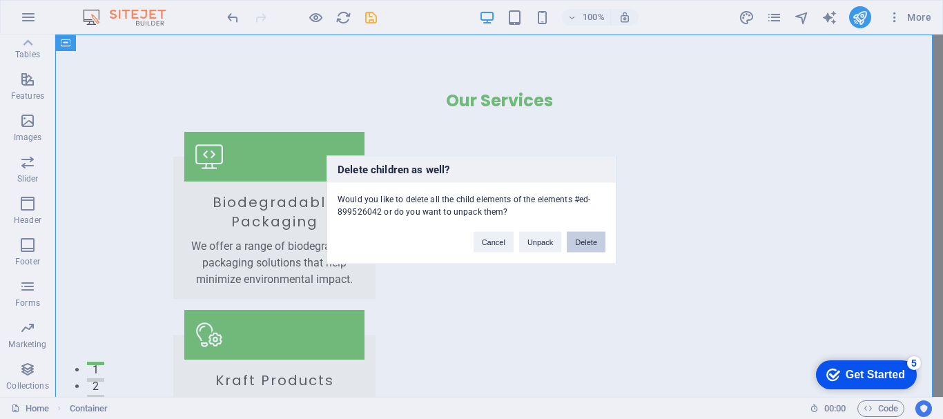
click at [587, 242] on button "Delete" at bounding box center [586, 241] width 39 height 21
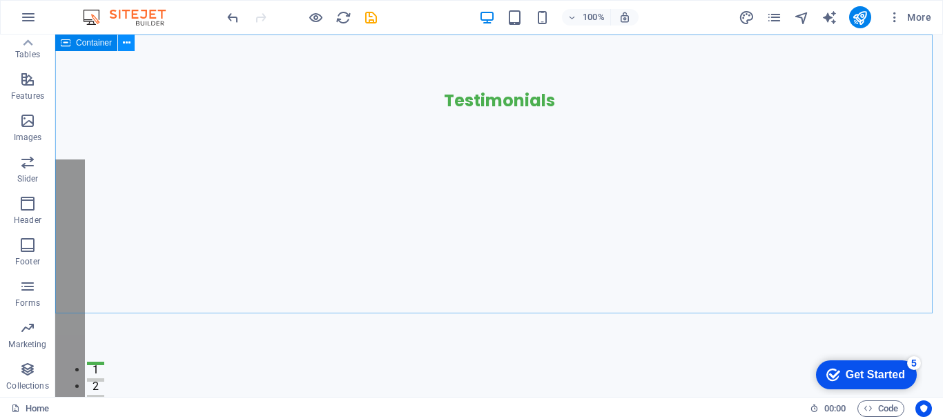
click at [135, 43] on button at bounding box center [126, 43] width 17 height 17
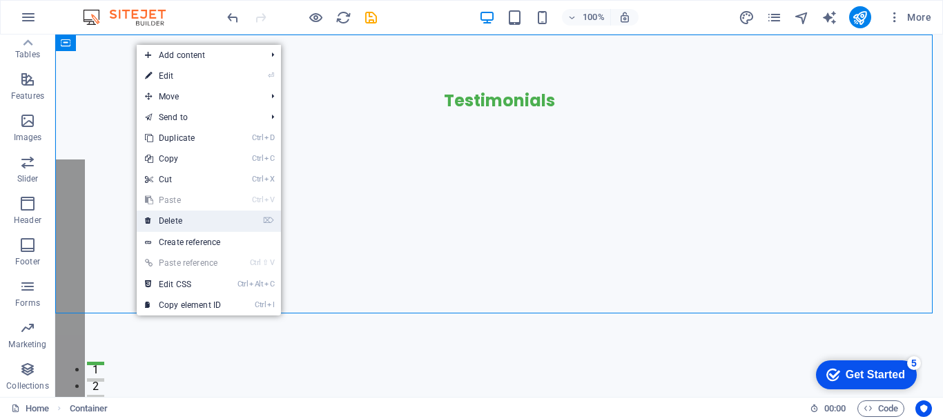
click at [164, 221] on link "⌦ Delete" at bounding box center [183, 221] width 93 height 21
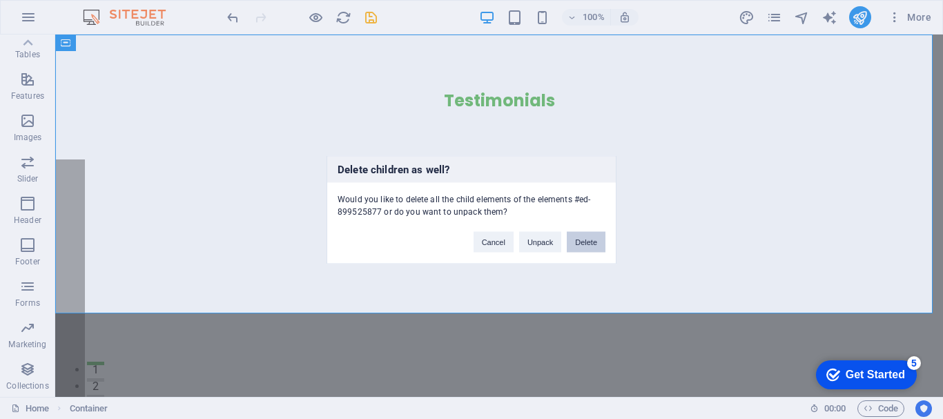
click at [581, 236] on button "Delete" at bounding box center [586, 241] width 39 height 21
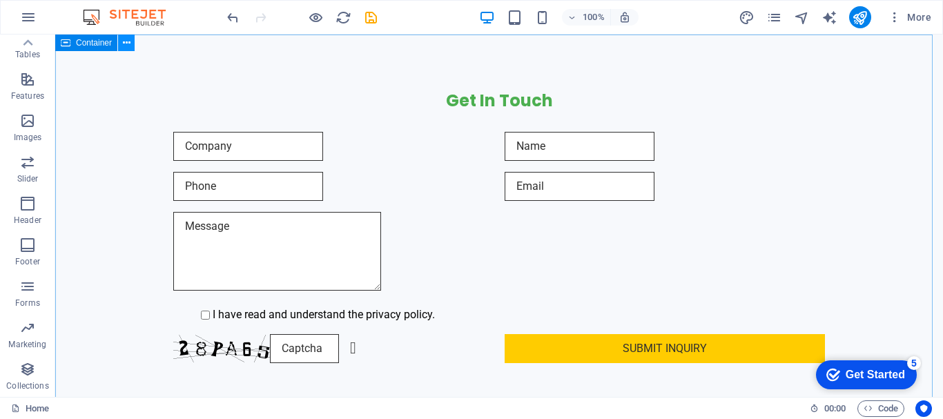
click at [128, 46] on icon at bounding box center [127, 43] width 8 height 14
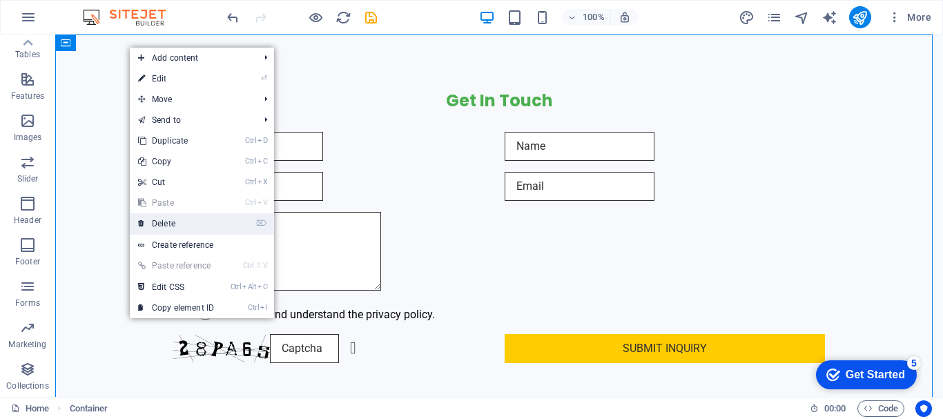
click at [182, 226] on link "⌦ Delete" at bounding box center [176, 223] width 93 height 21
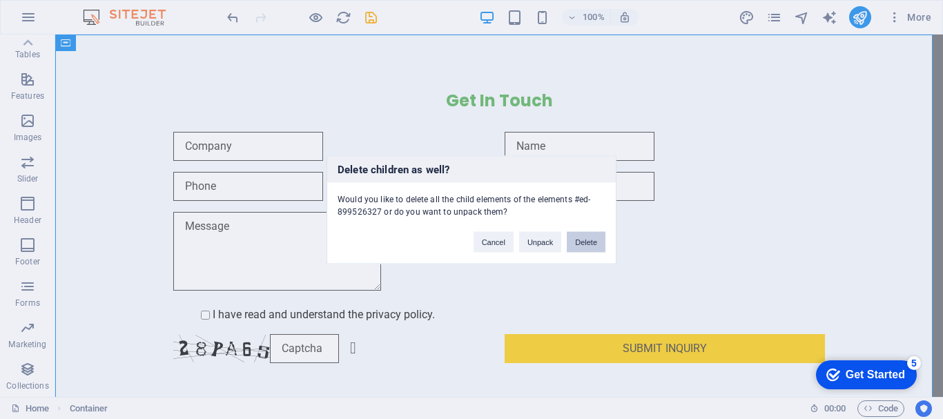
click at [587, 243] on button "Delete" at bounding box center [586, 241] width 39 height 21
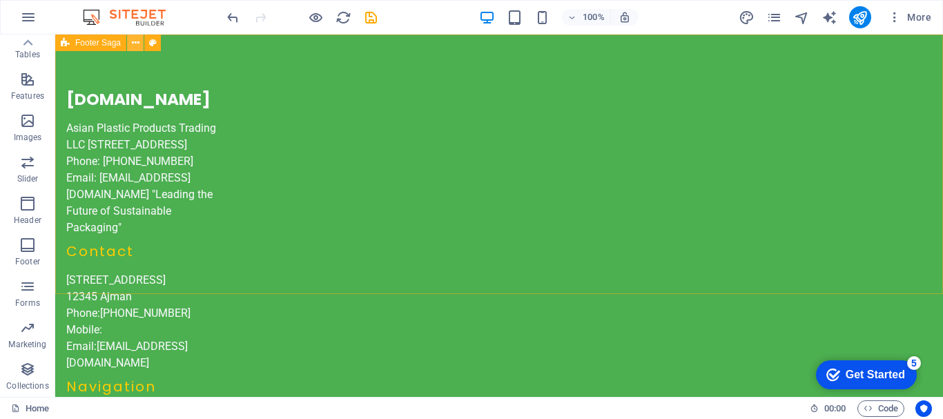
click at [139, 40] on icon at bounding box center [136, 43] width 8 height 14
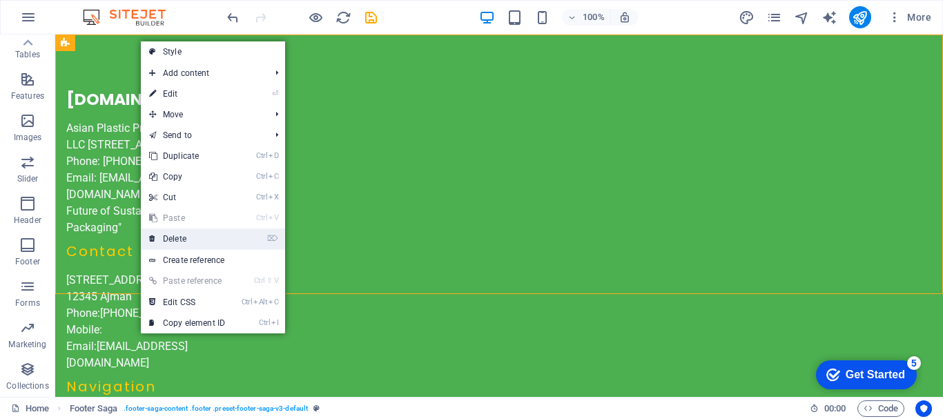
click at [197, 233] on link "⌦ Delete" at bounding box center [187, 238] width 93 height 21
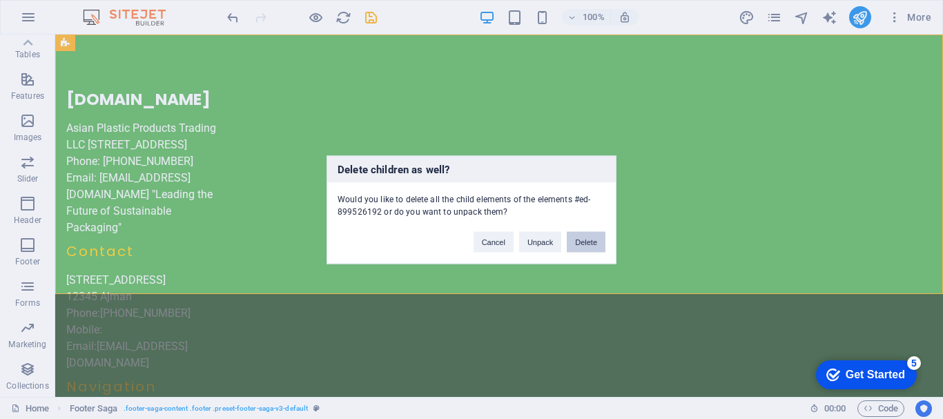
click at [585, 240] on button "Delete" at bounding box center [586, 241] width 39 height 21
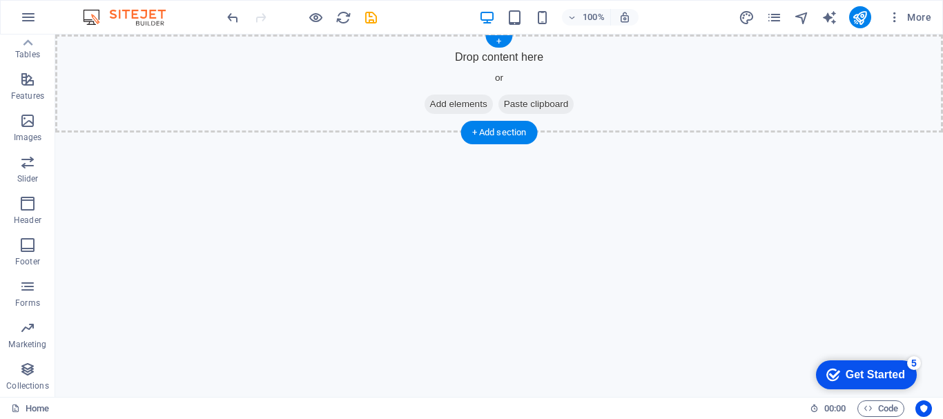
click at [535, 100] on span "Paste clipboard" at bounding box center [536, 104] width 76 height 19
click at [498, 41] on div "+" at bounding box center [498, 41] width 27 height 12
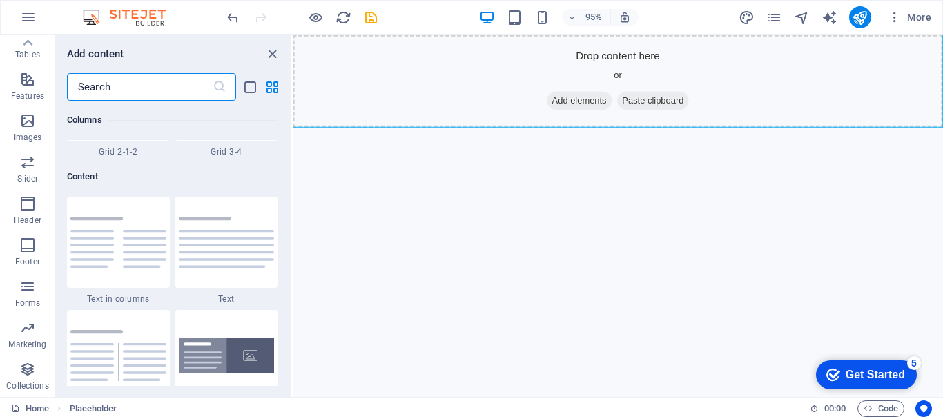
scroll to position [2415, 0]
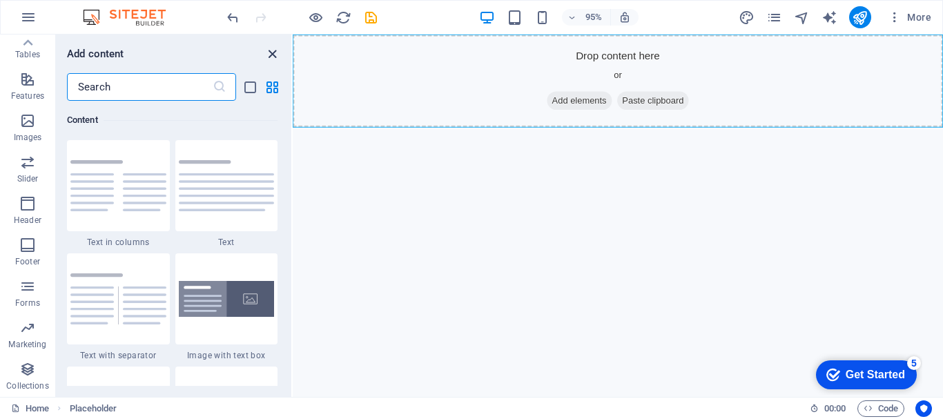
click at [270, 55] on icon "close panel" at bounding box center [272, 54] width 16 height 16
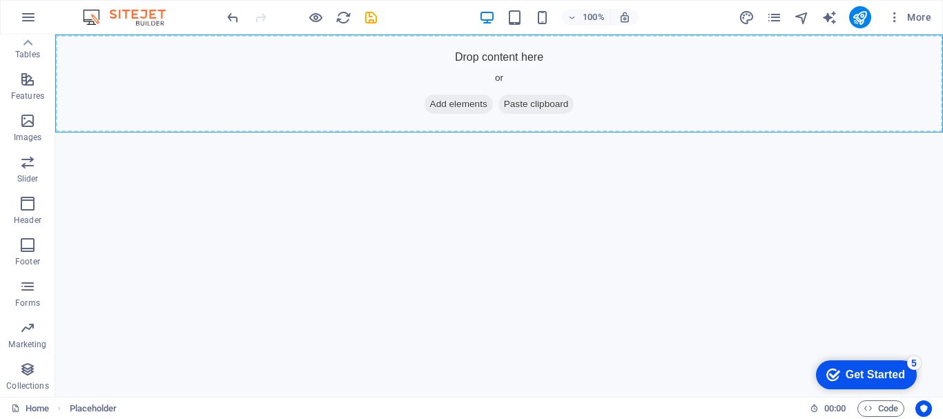
click at [77, 34] on header "100% More" at bounding box center [471, 17] width 943 height 35
drag, startPoint x: 139, startPoint y: 67, endPoint x: 142, endPoint y: 200, distance: 132.6
click at [142, 133] on html "Skip to main content Drop content here or Add elements Paste clipboard" at bounding box center [499, 84] width 888 height 98
click at [538, 101] on span "Paste clipboard" at bounding box center [536, 104] width 76 height 19
click at [463, 101] on span "Add elements" at bounding box center [459, 104] width 68 height 19
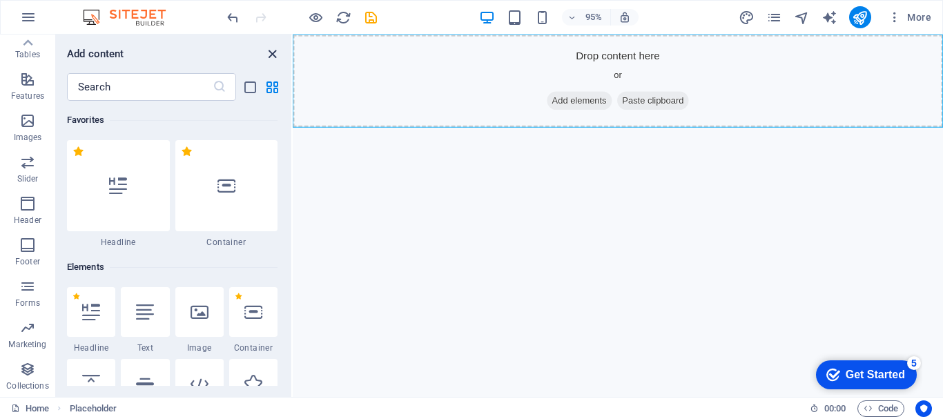
click at [274, 53] on icon "close panel" at bounding box center [272, 54] width 16 height 16
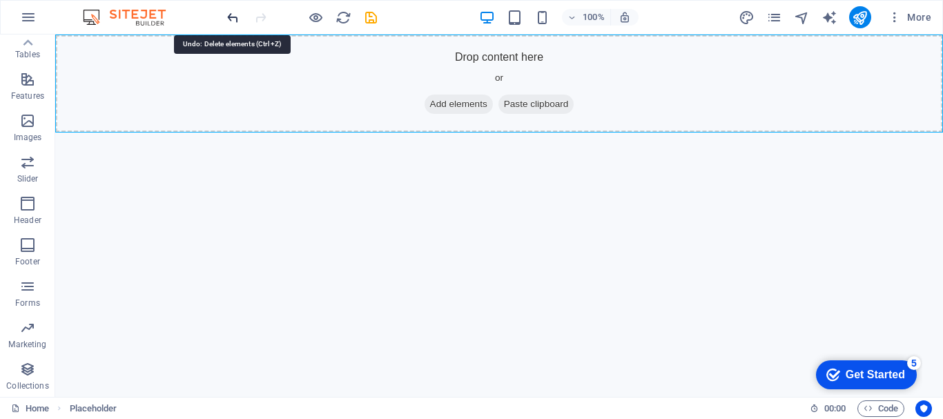
click at [231, 14] on icon "undo" at bounding box center [233, 18] width 16 height 16
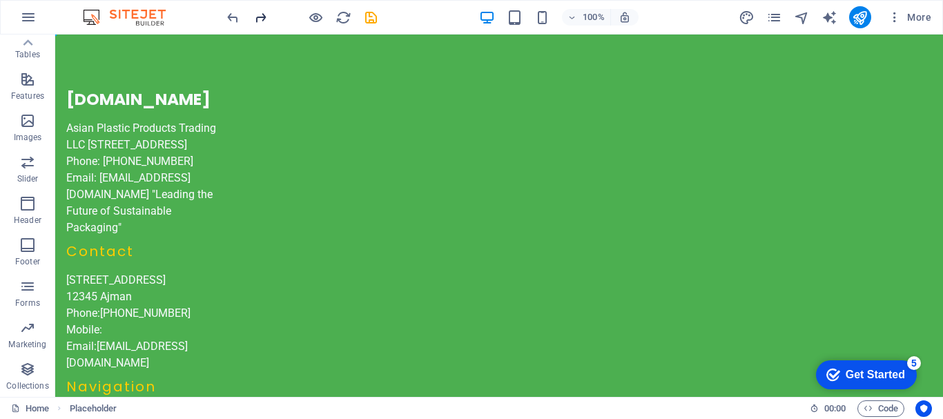
click at [267, 12] on icon "redo" at bounding box center [261, 18] width 16 height 16
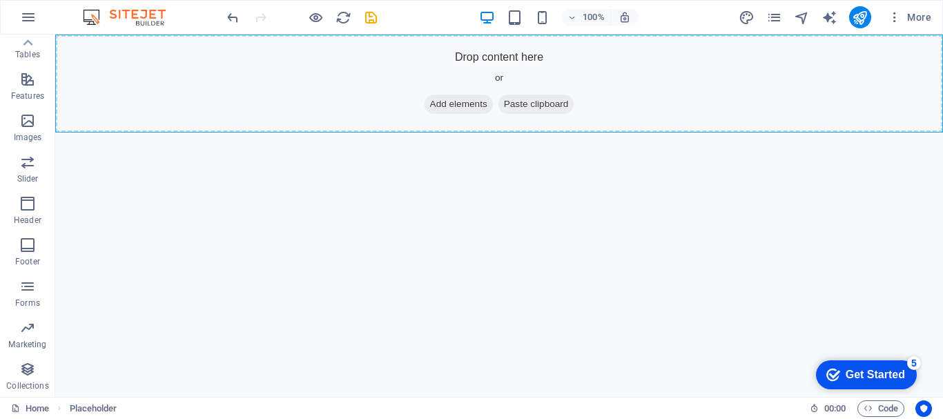
click at [267, 12] on div at bounding box center [301, 17] width 155 height 22
click at [29, 33] on button "button" at bounding box center [28, 17] width 33 height 33
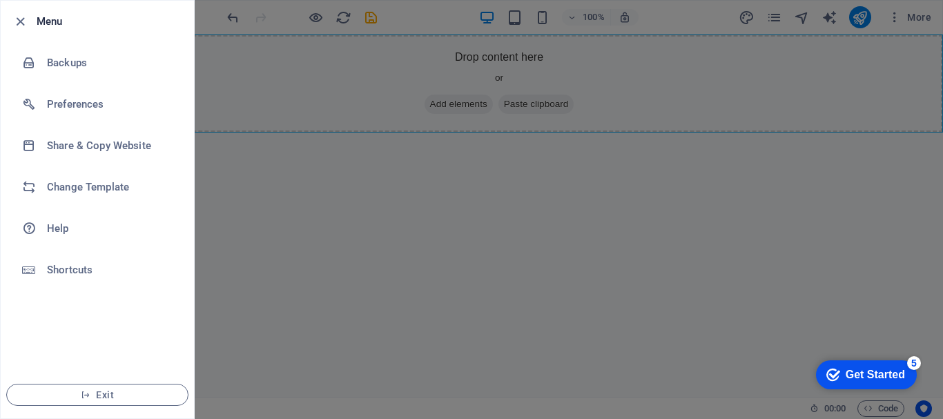
click at [362, 177] on div at bounding box center [471, 209] width 943 height 419
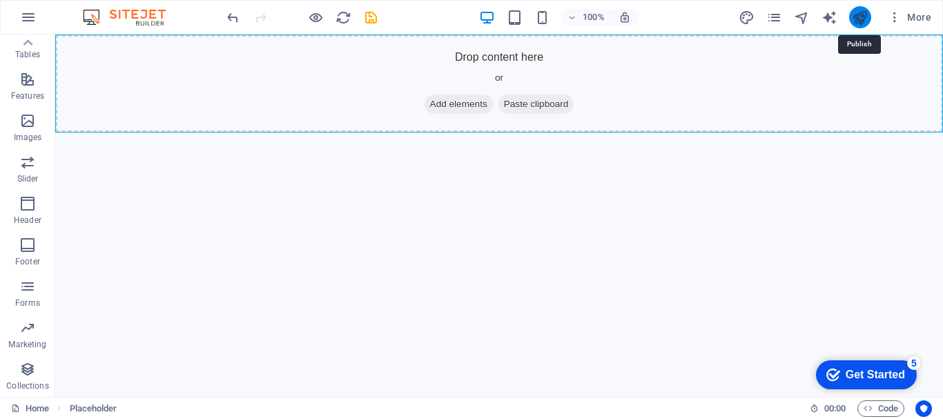
click at [861, 16] on icon "publish" at bounding box center [860, 18] width 16 height 16
